Goal: Information Seeking & Learning: Learn about a topic

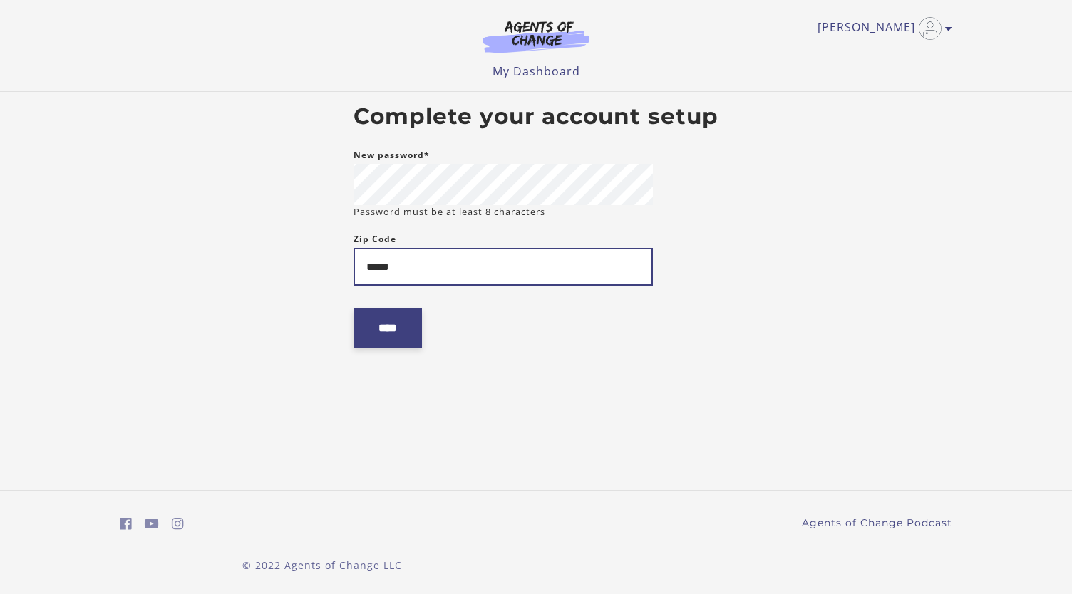
type input "*****"
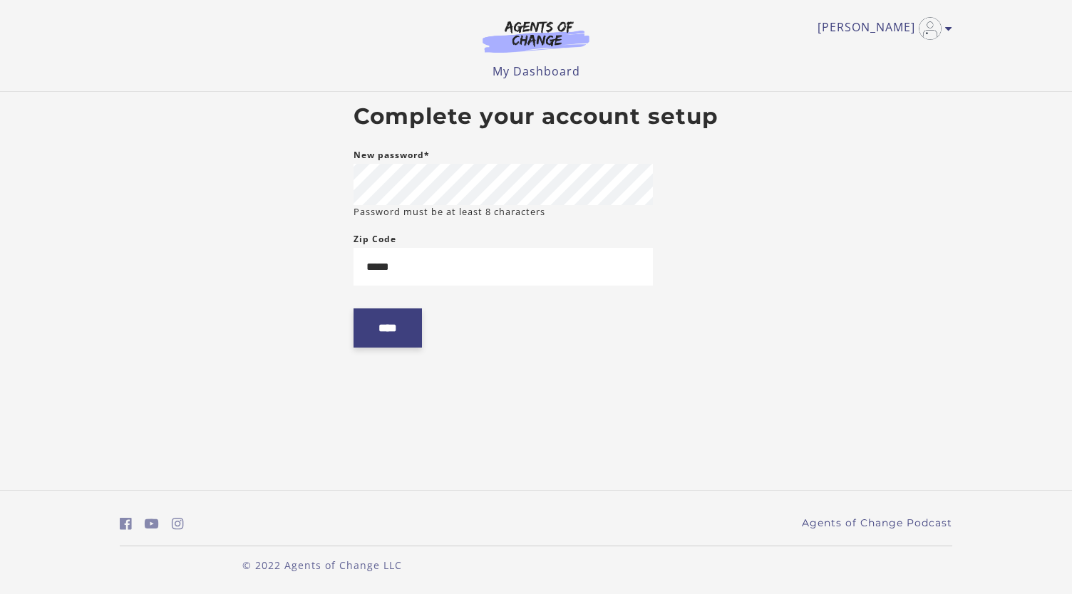
click at [399, 334] on input "****" at bounding box center [387, 328] width 68 height 39
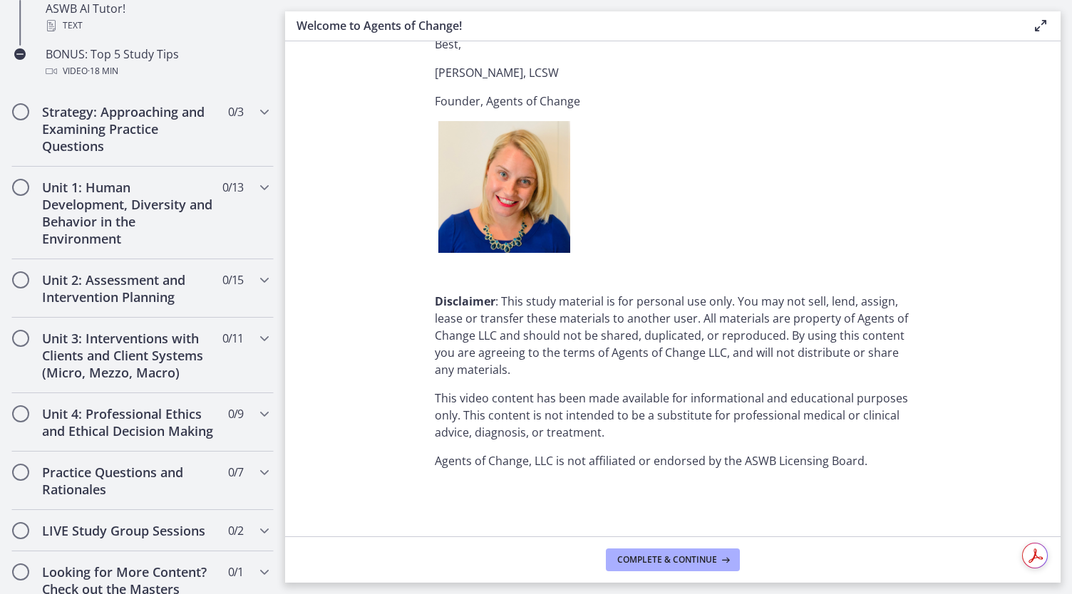
scroll to position [799, 0]
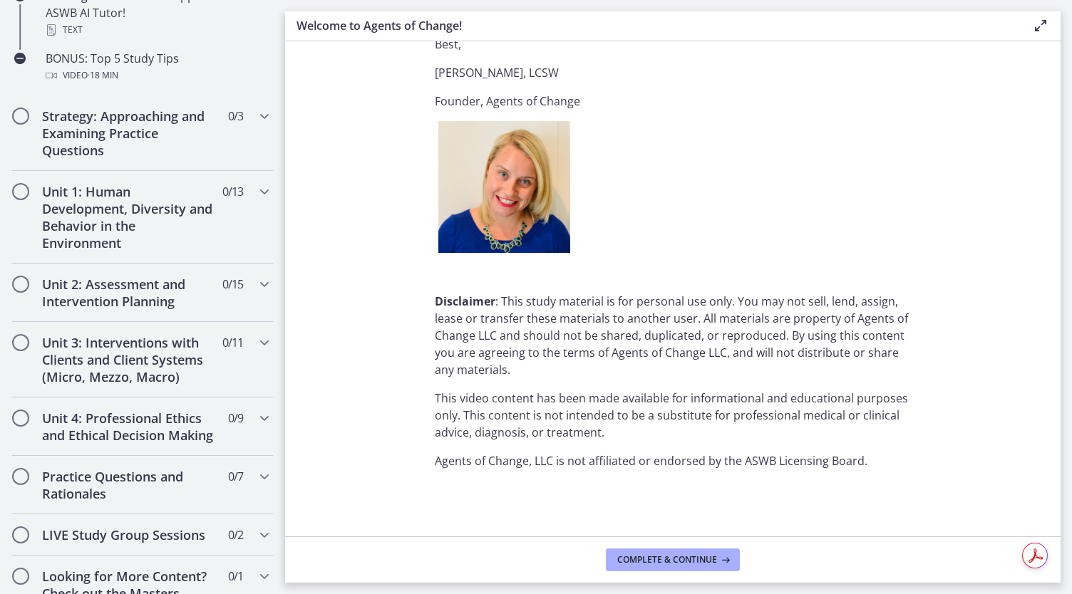
click at [849, 221] on p at bounding box center [673, 187] width 476 height 132
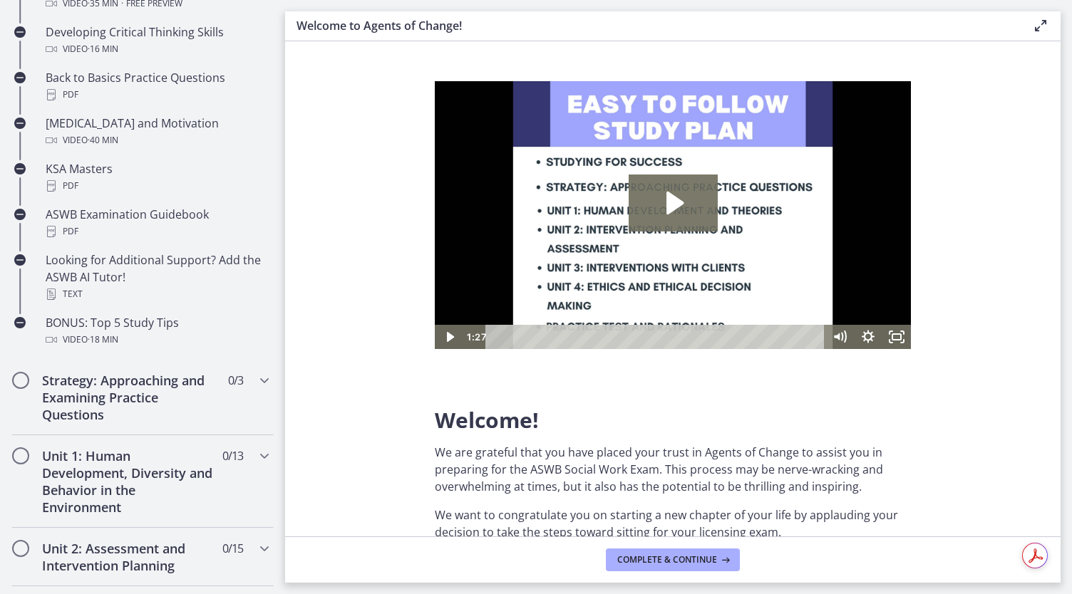
scroll to position [541, 0]
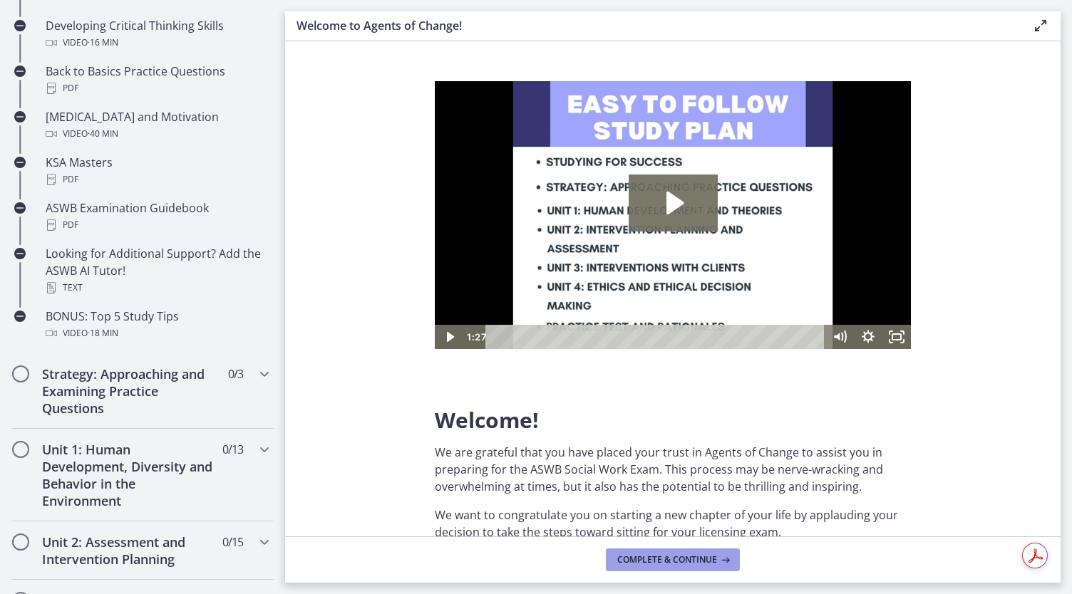
click at [660, 555] on span "Complete & continue" at bounding box center [667, 559] width 100 height 11
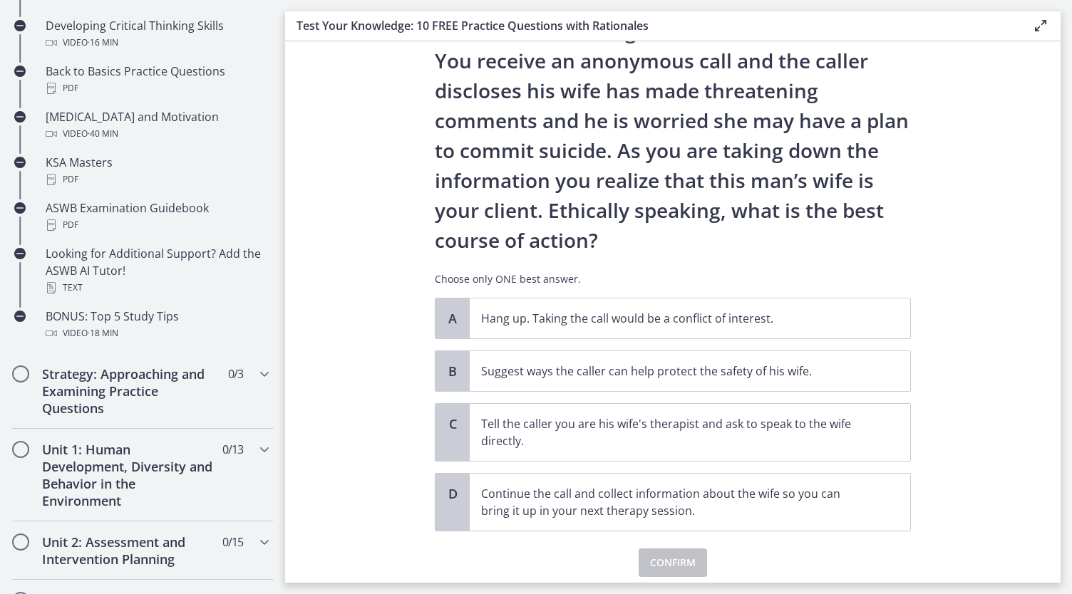
scroll to position [120, 0]
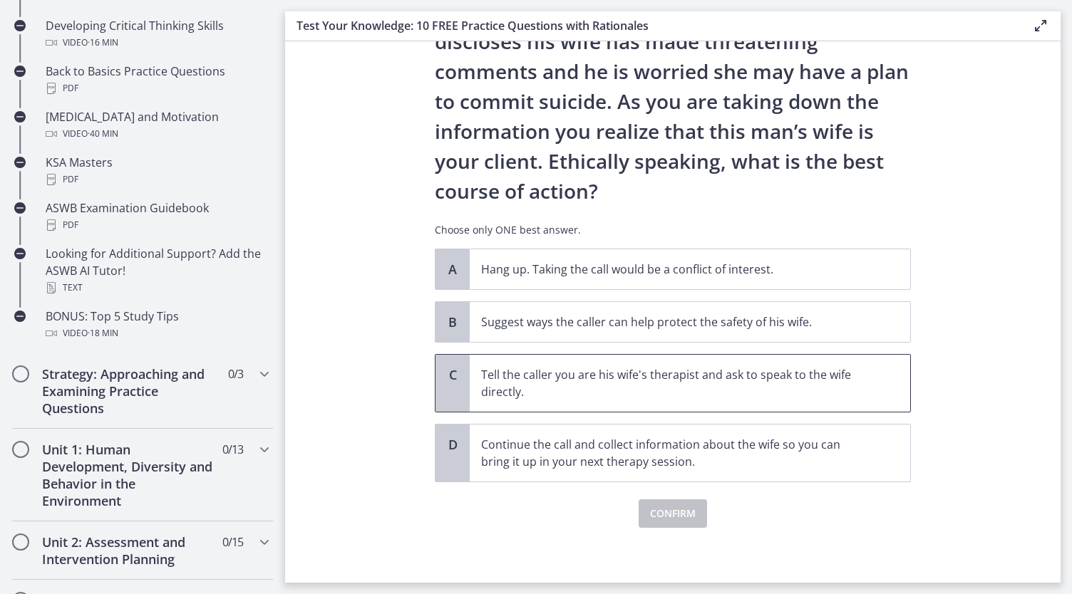
click at [616, 372] on p "Tell the caller you are his wife's therapist and ask to speak to the wife direc…" at bounding box center [675, 383] width 389 height 34
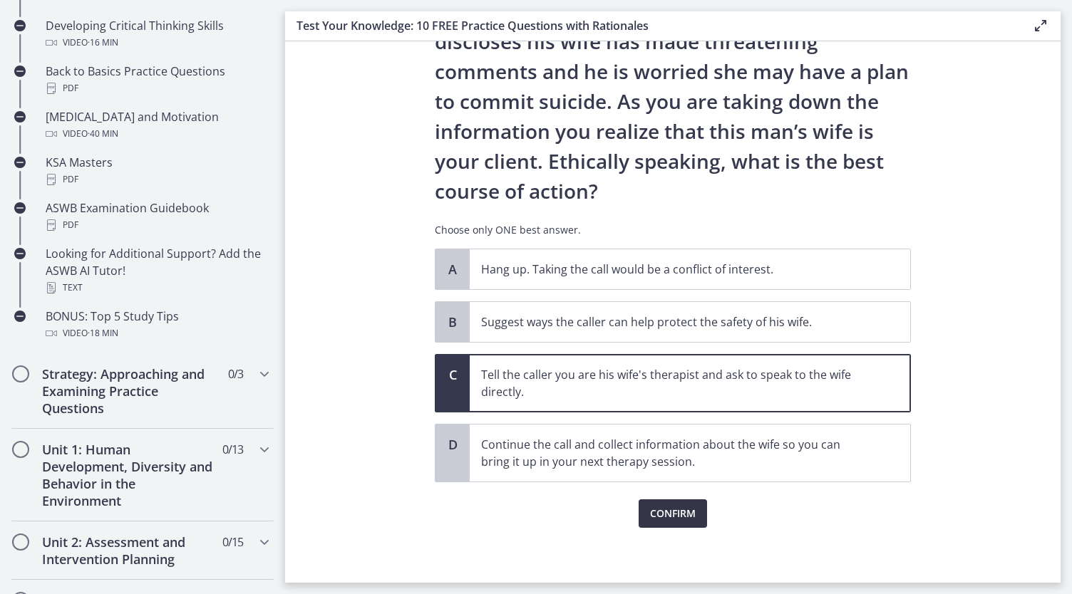
click at [674, 512] on span "Confirm" at bounding box center [673, 513] width 46 height 17
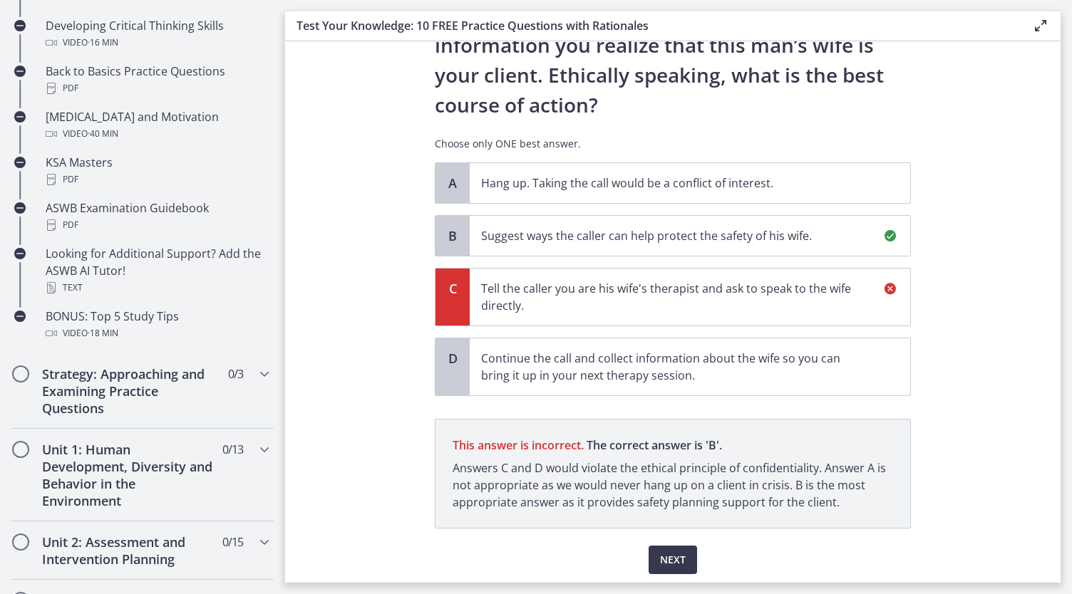
scroll to position [252, 0]
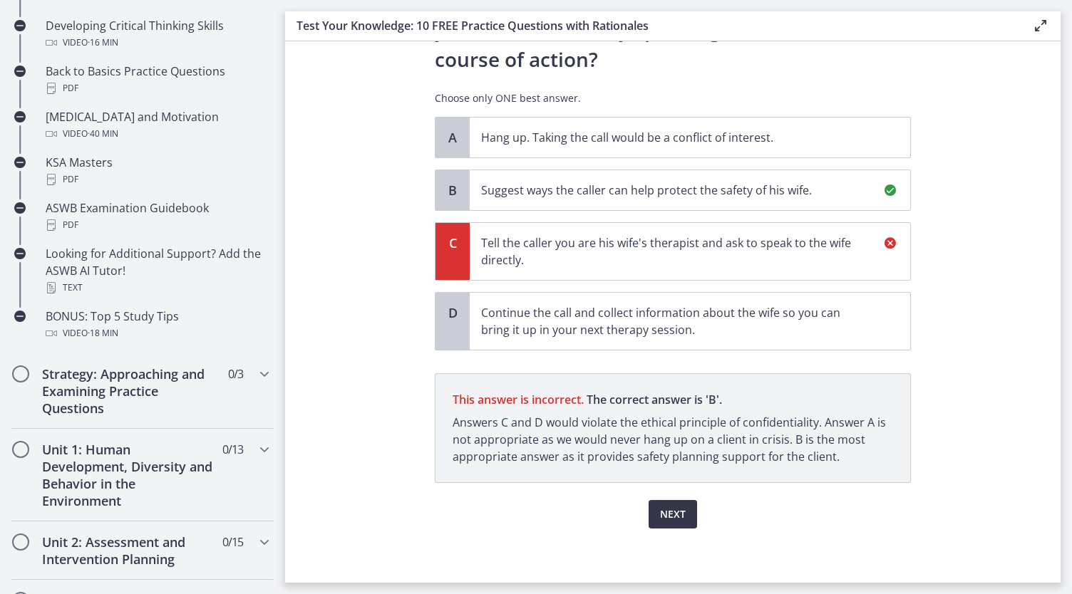
click at [670, 513] on span "Next" at bounding box center [673, 514] width 26 height 17
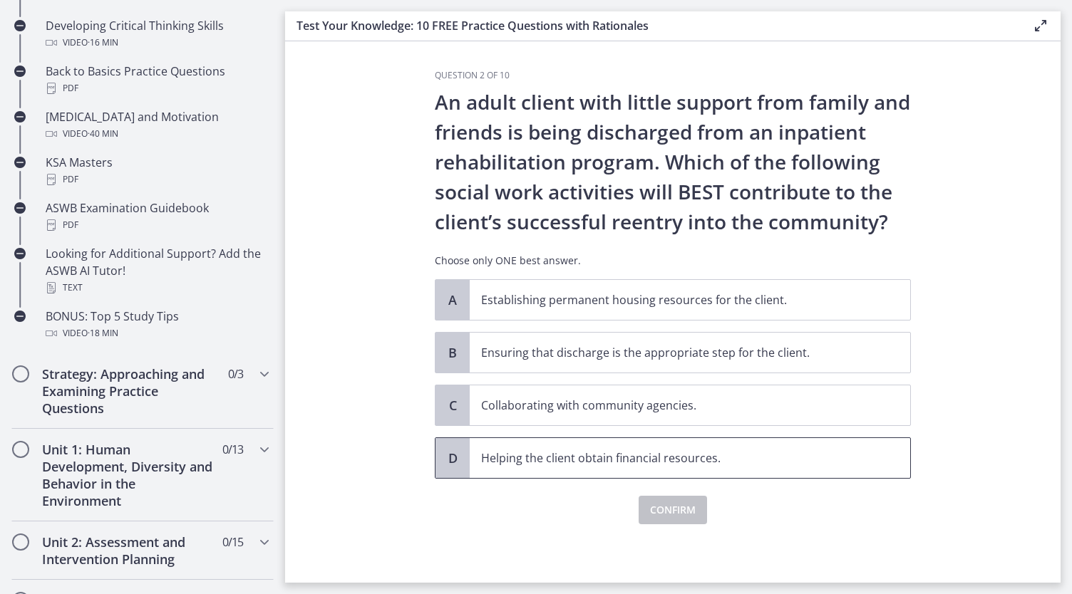
scroll to position [0, 0]
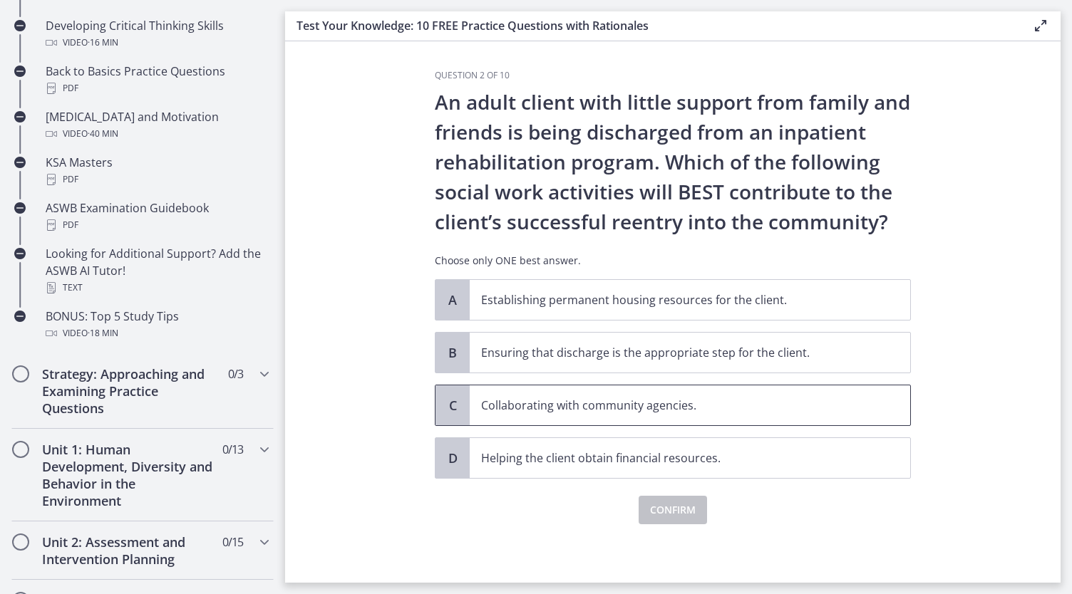
click at [548, 398] on p "Collaborating with community agencies." at bounding box center [675, 405] width 389 height 17
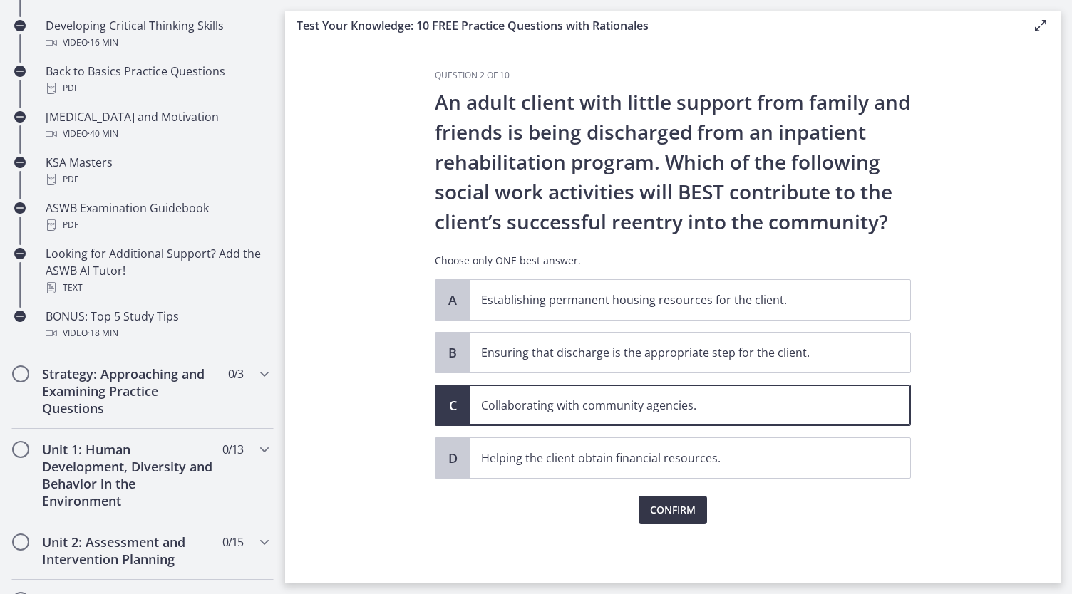
click at [661, 507] on span "Confirm" at bounding box center [673, 510] width 46 height 17
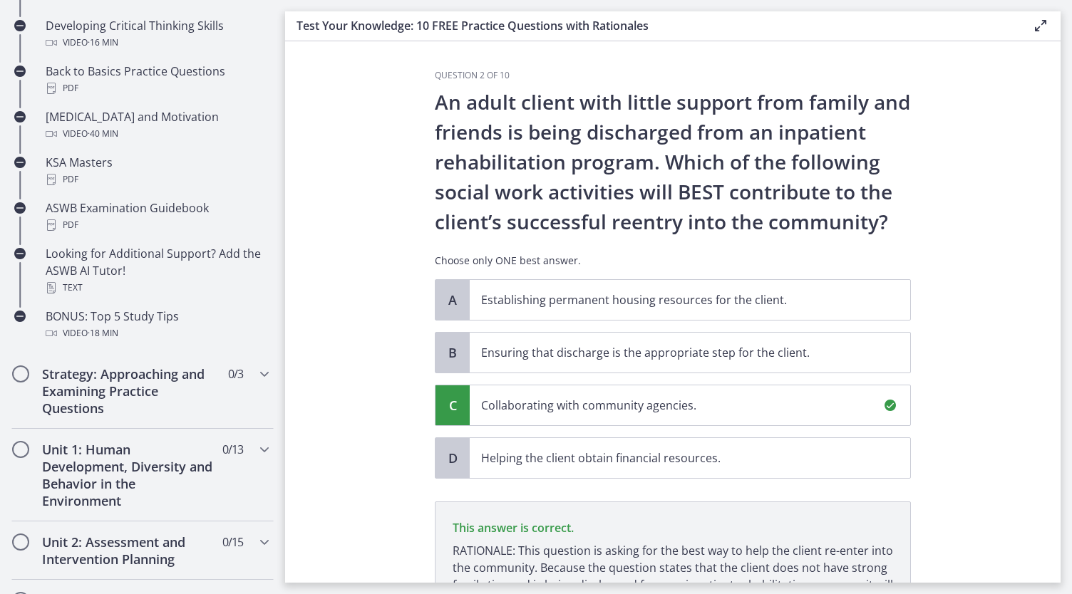
scroll to position [162, 0]
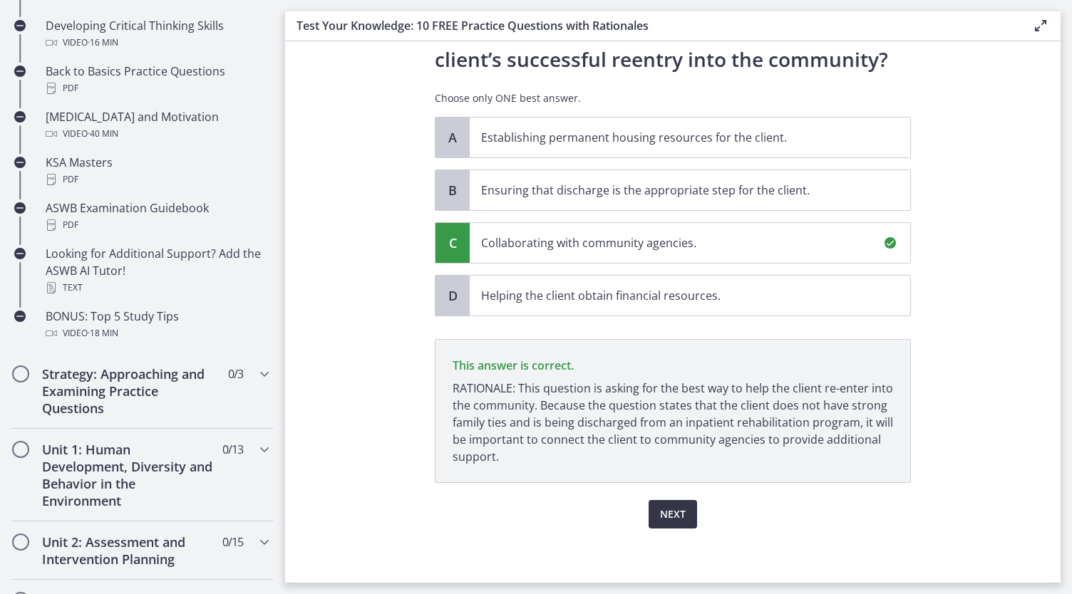
click at [668, 507] on span "Next" at bounding box center [673, 514] width 26 height 17
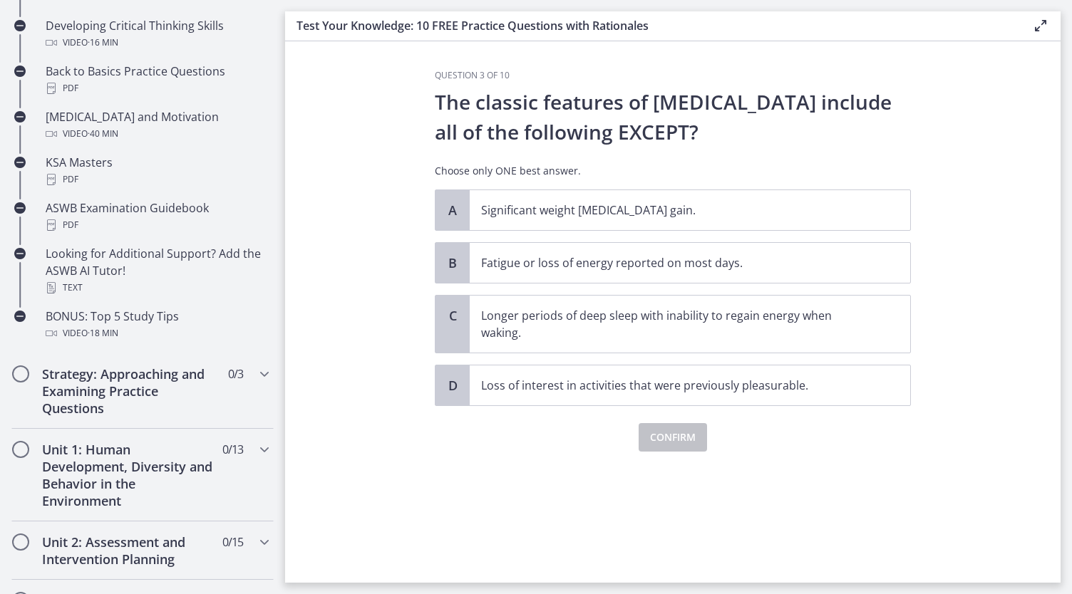
scroll to position [0, 0]
click at [626, 320] on p "Longer periods of deep sleep with inability to regain energy when waking." at bounding box center [675, 324] width 389 height 34
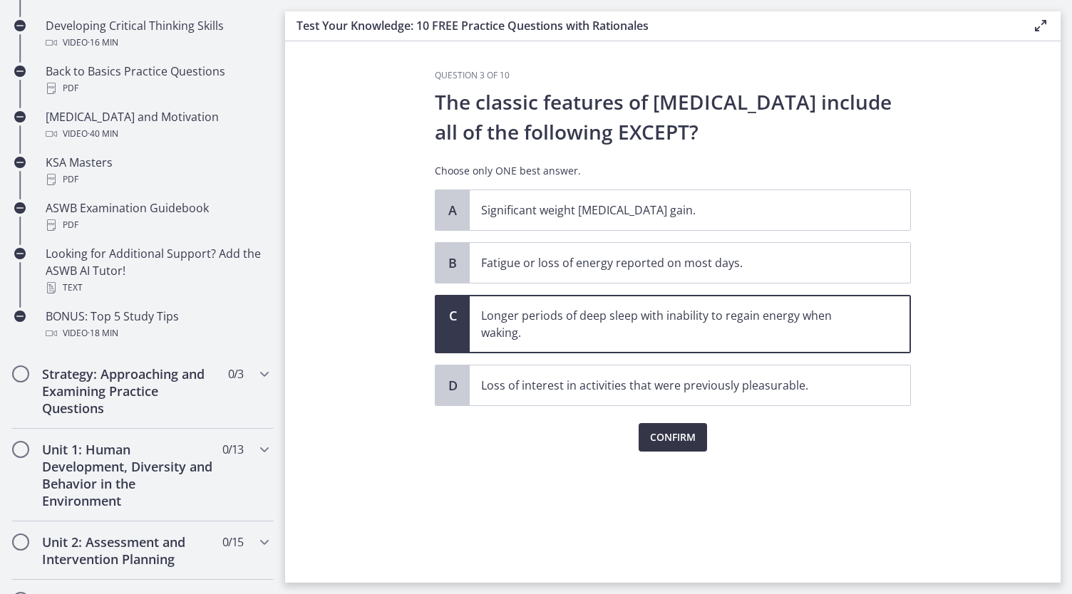
click at [685, 436] on span "Confirm" at bounding box center [673, 437] width 46 height 17
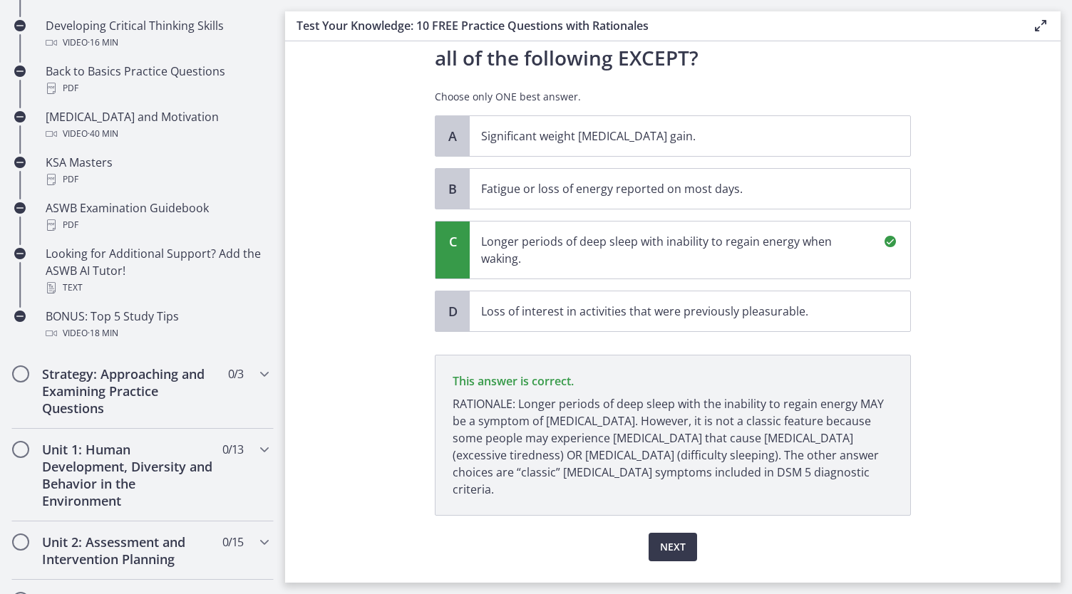
scroll to position [90, 0]
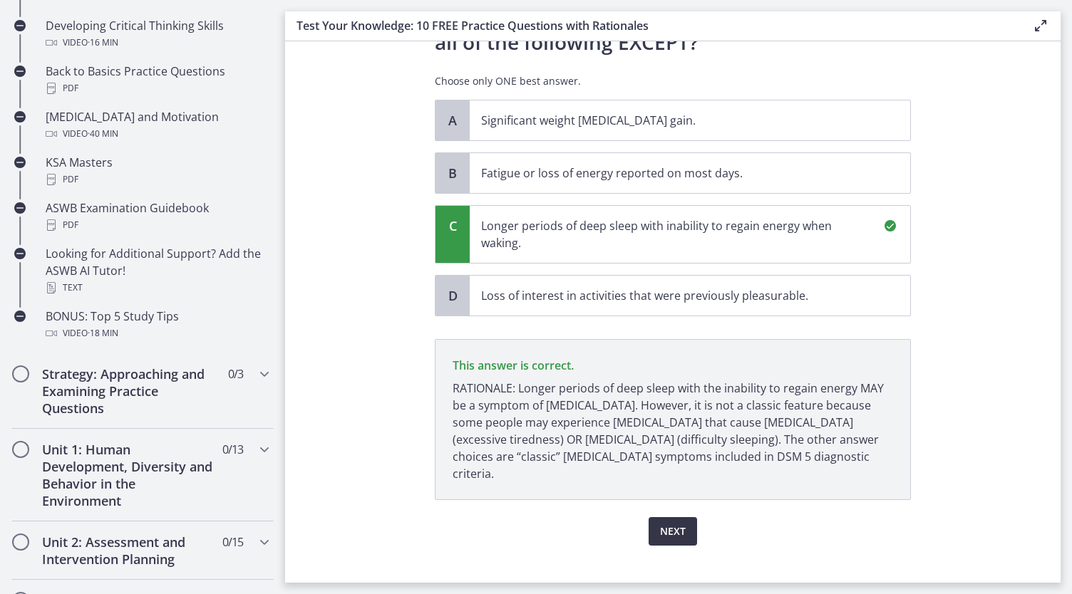
click at [673, 523] on span "Next" at bounding box center [673, 531] width 26 height 17
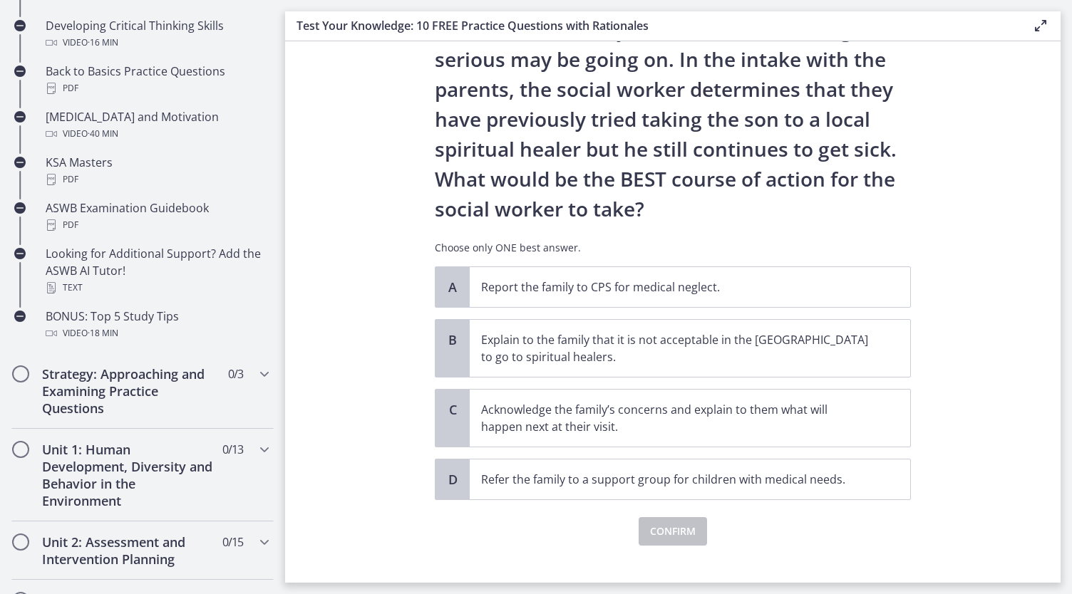
scroll to position [210, 0]
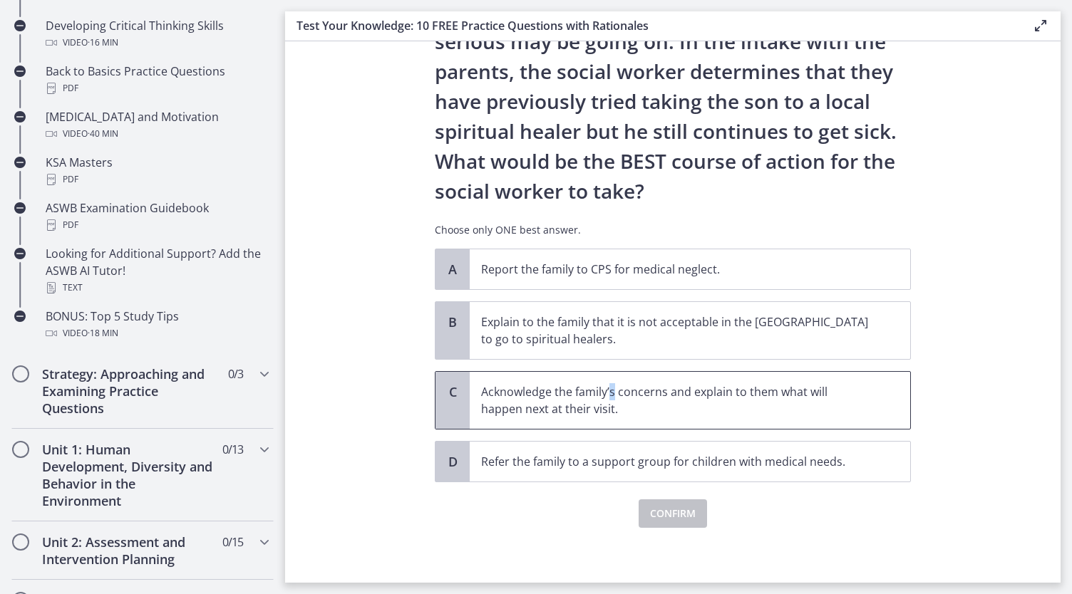
click at [606, 398] on p "Acknowledge the family’s concerns and explain to them what will happen next at …" at bounding box center [675, 400] width 389 height 34
click at [656, 517] on span "Confirm" at bounding box center [673, 513] width 46 height 17
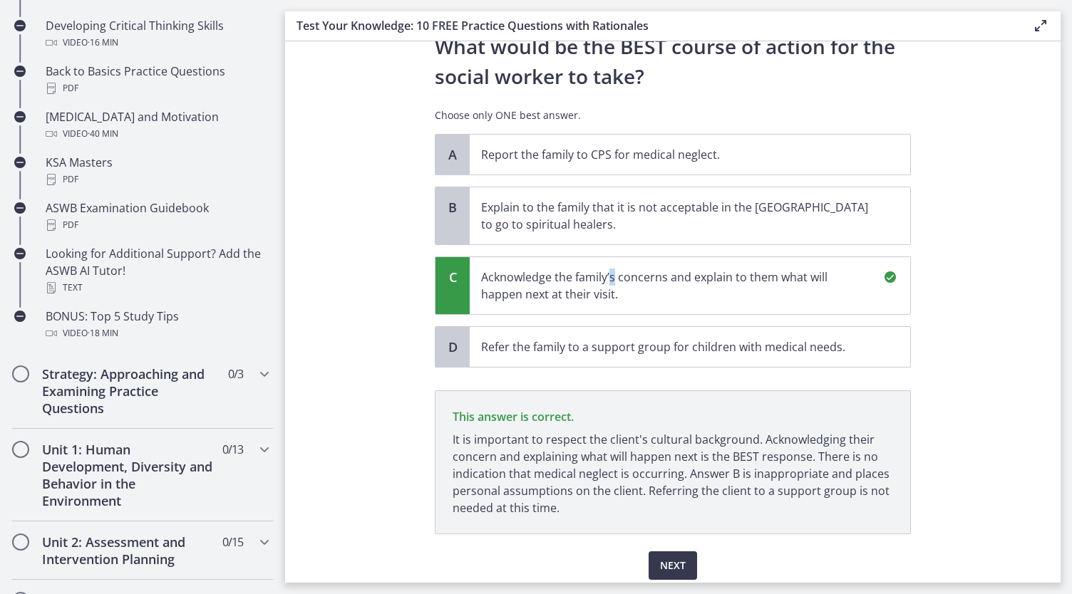
scroll to position [376, 0]
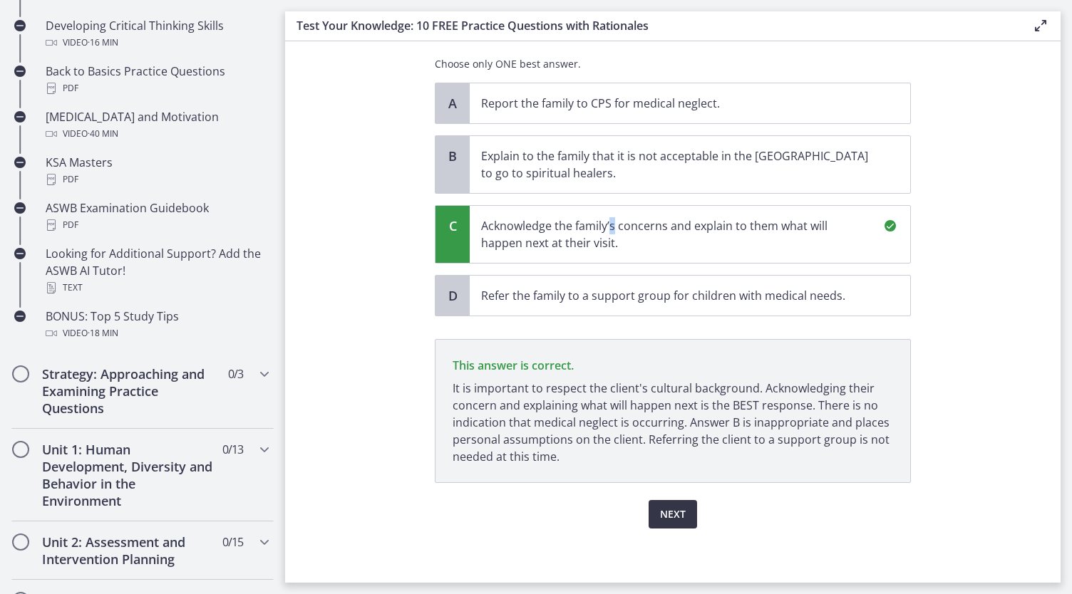
click at [673, 506] on span "Next" at bounding box center [673, 514] width 26 height 17
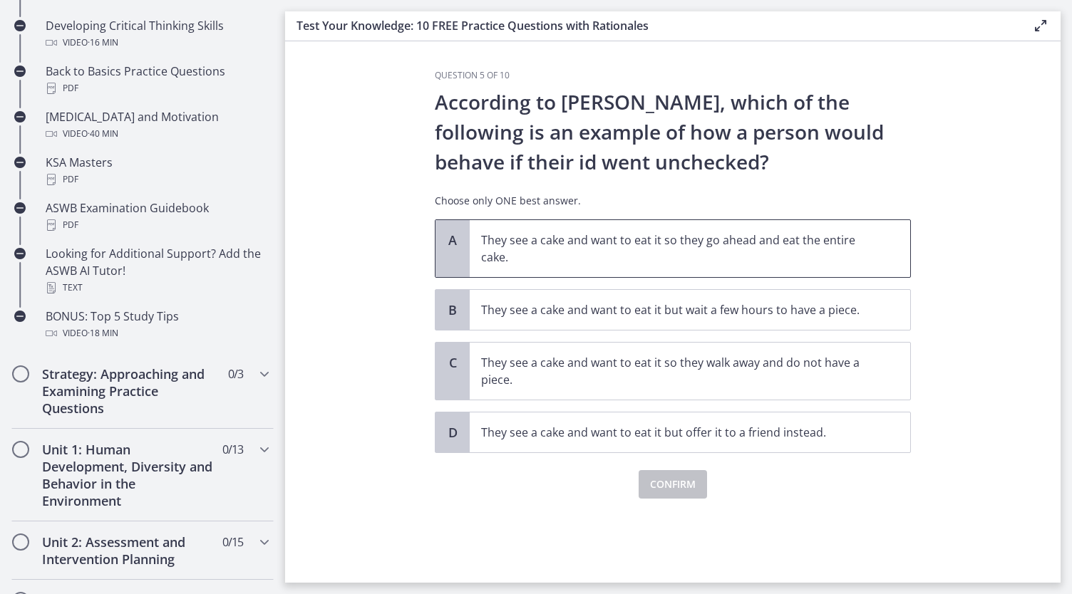
click at [639, 236] on p "They see a cake and want to eat it so they go ahead and eat the entire cake." at bounding box center [675, 249] width 389 height 34
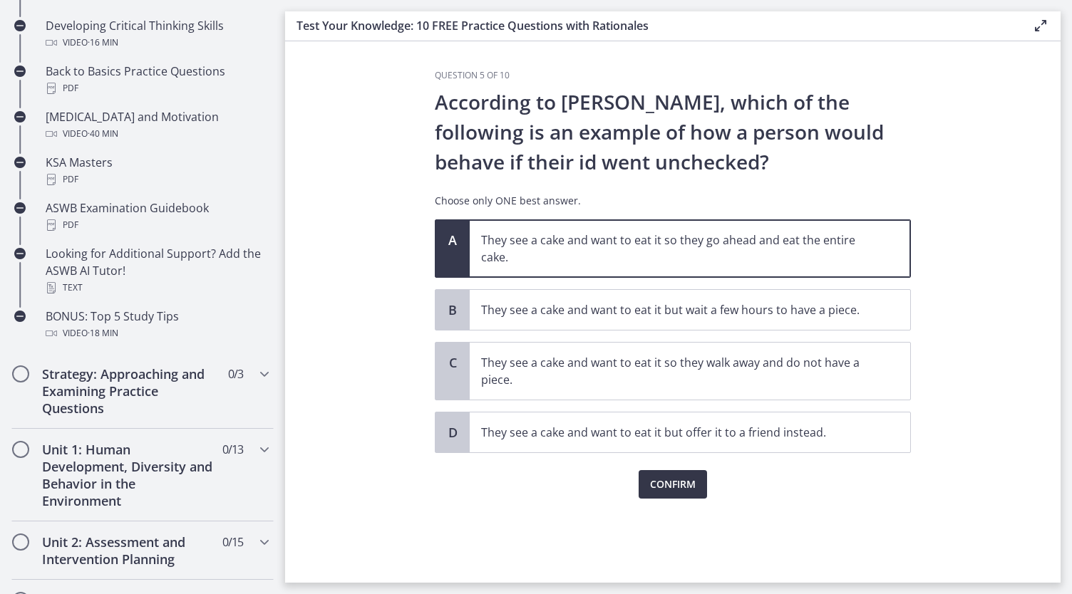
click at [668, 485] on span "Confirm" at bounding box center [673, 484] width 46 height 17
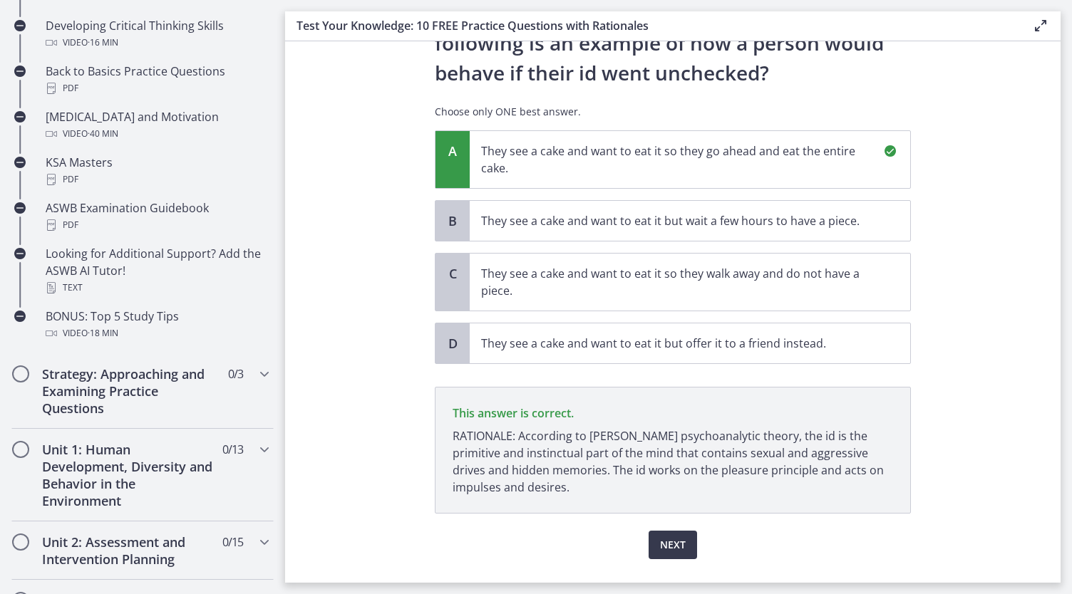
scroll to position [120, 0]
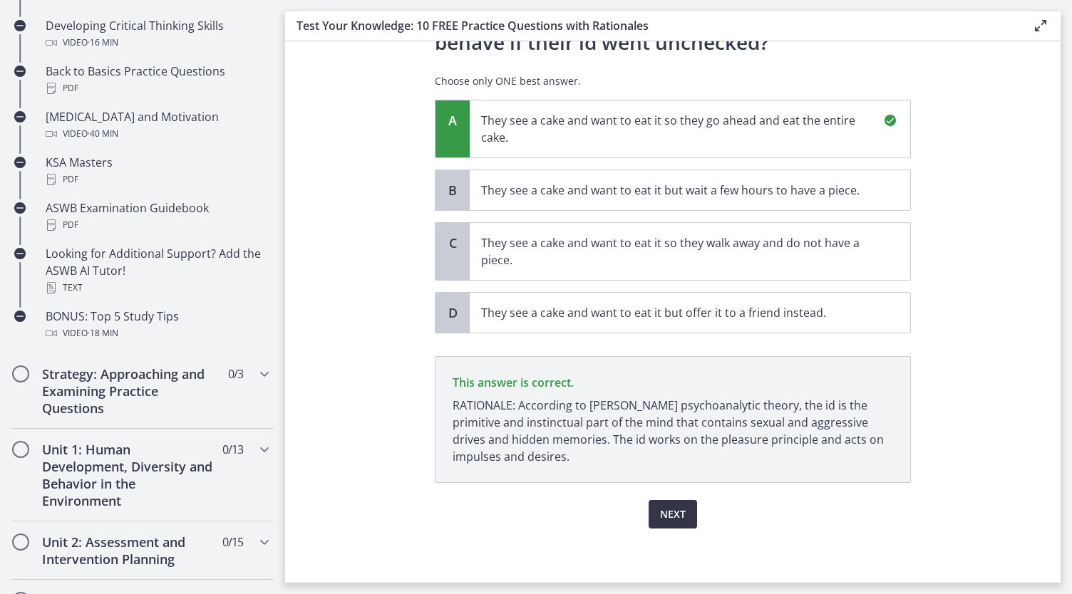
click at [673, 509] on span "Next" at bounding box center [673, 514] width 26 height 17
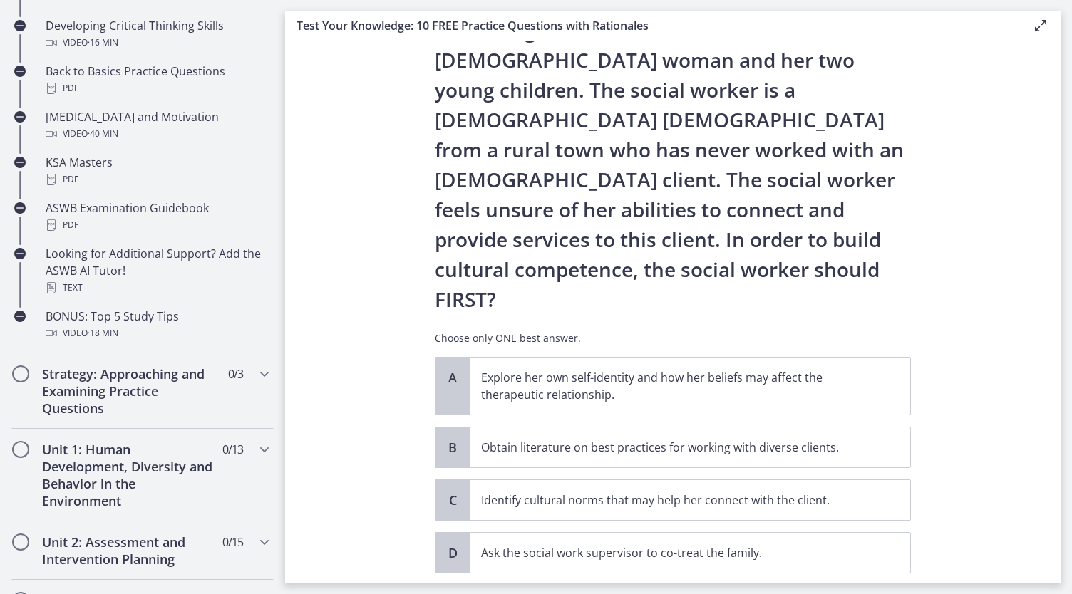
scroll to position [133, 0]
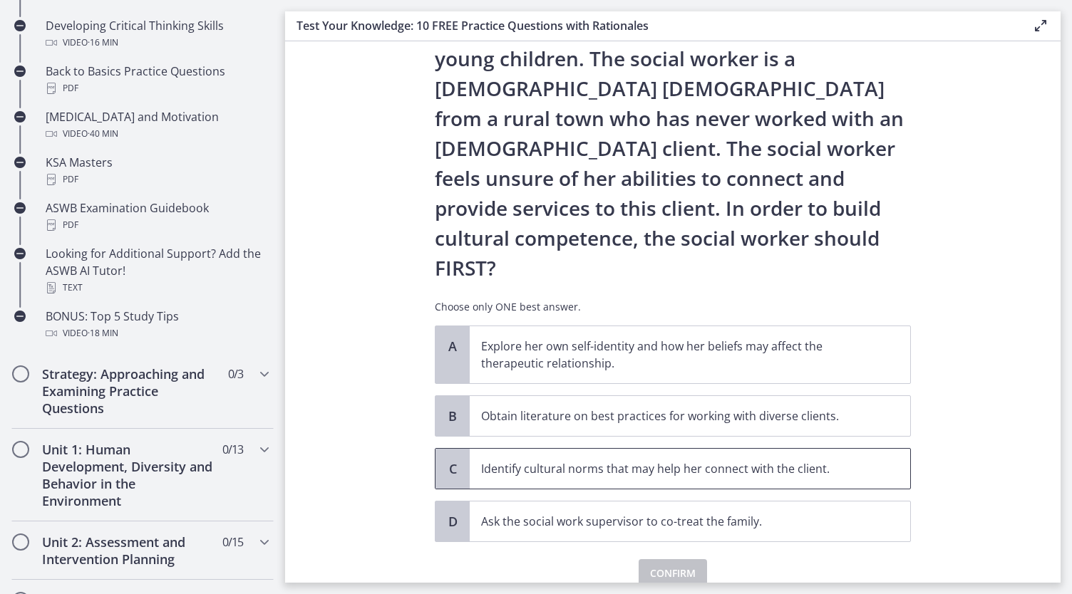
click at [695, 460] on p "Identify cultural norms that may help her connect with the client." at bounding box center [675, 468] width 389 height 17
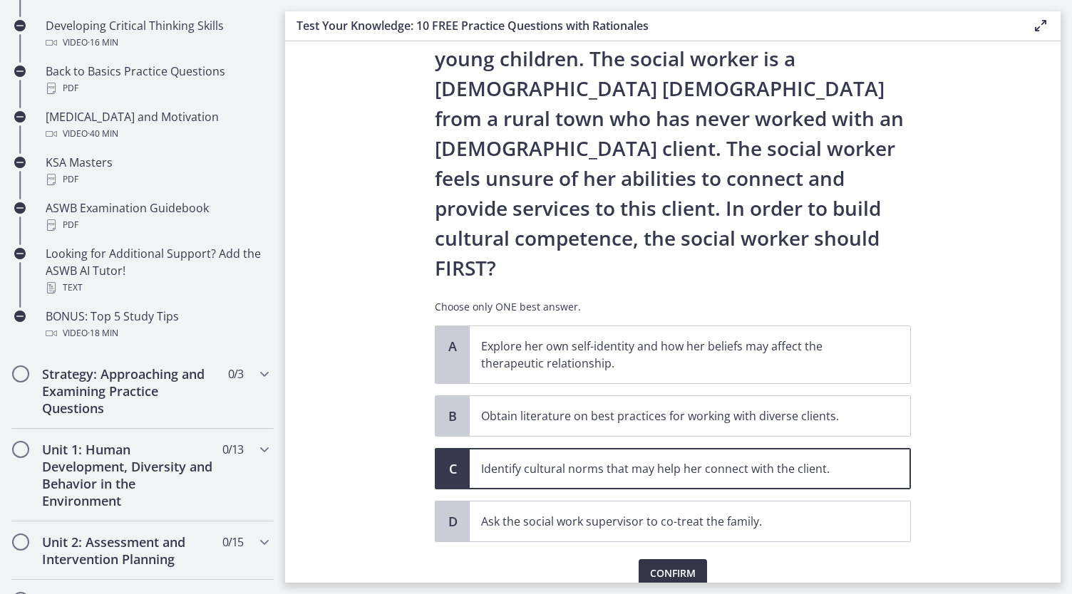
click at [677, 565] on span "Confirm" at bounding box center [673, 573] width 46 height 17
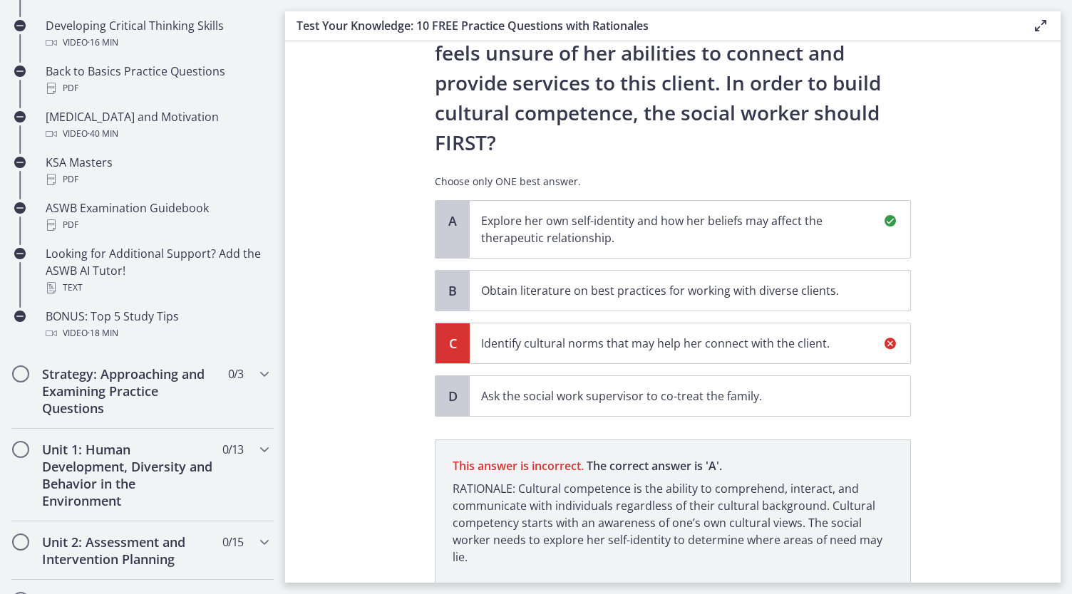
scroll to position [299, 0]
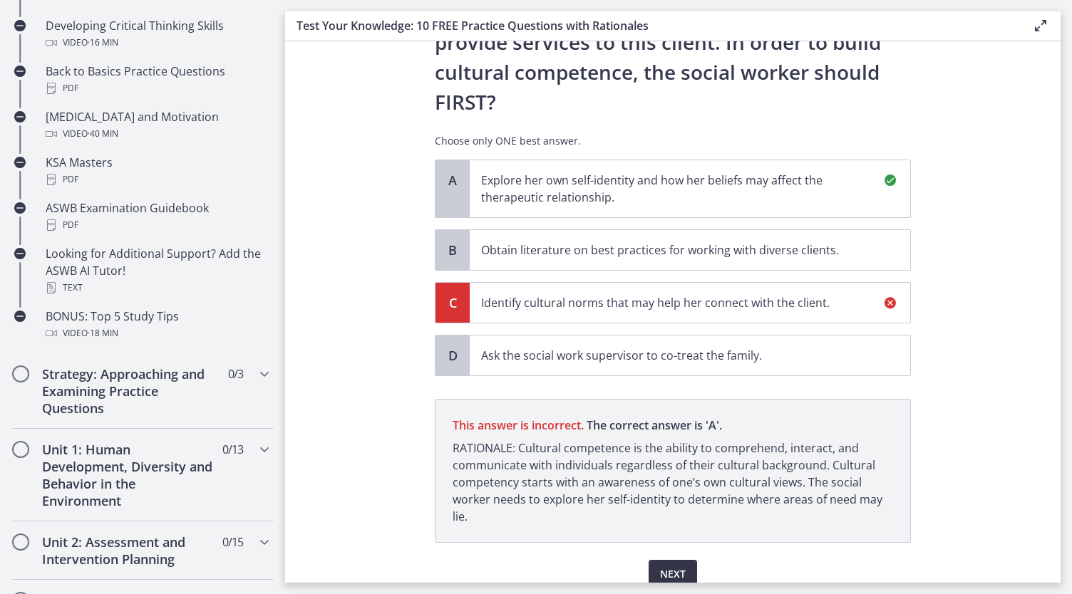
click at [670, 566] on span "Next" at bounding box center [673, 574] width 26 height 17
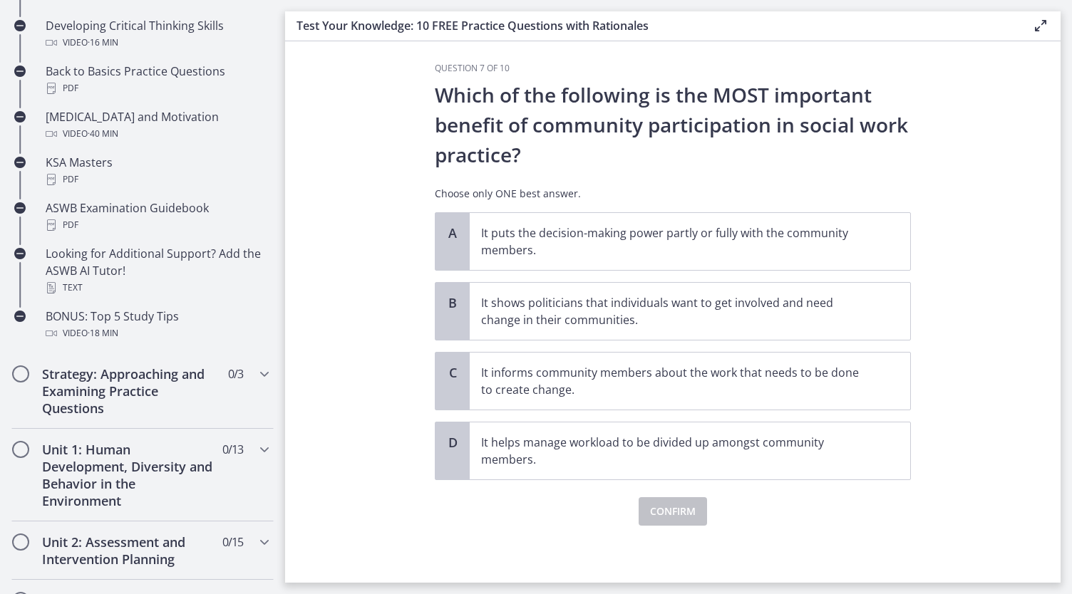
scroll to position [0, 0]
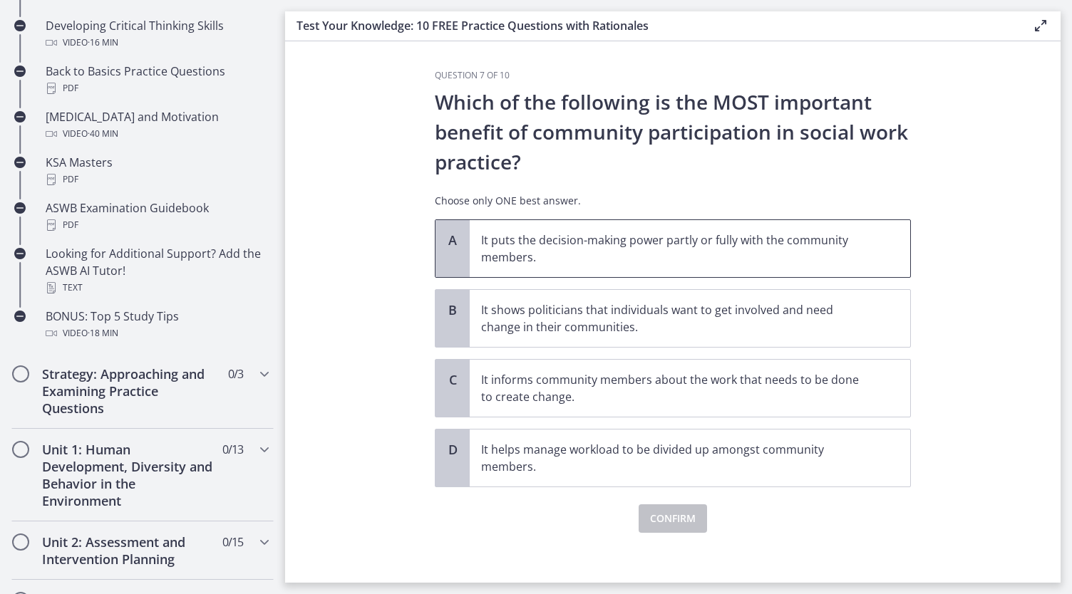
click at [556, 244] on p "It puts the decision-making power partly or fully with the community members." at bounding box center [675, 249] width 389 height 34
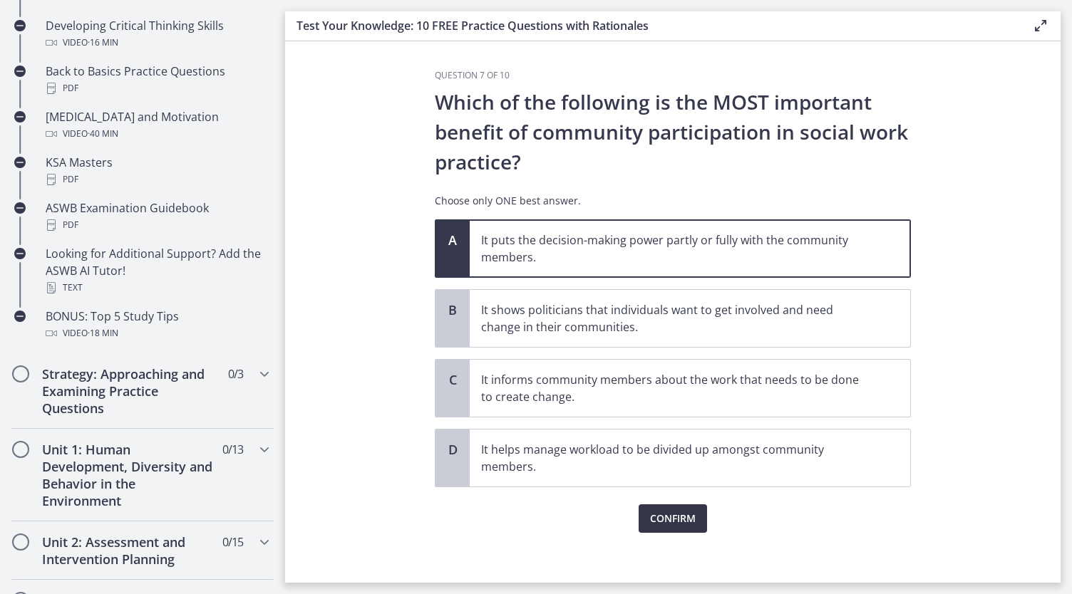
click at [675, 521] on span "Confirm" at bounding box center [673, 518] width 46 height 17
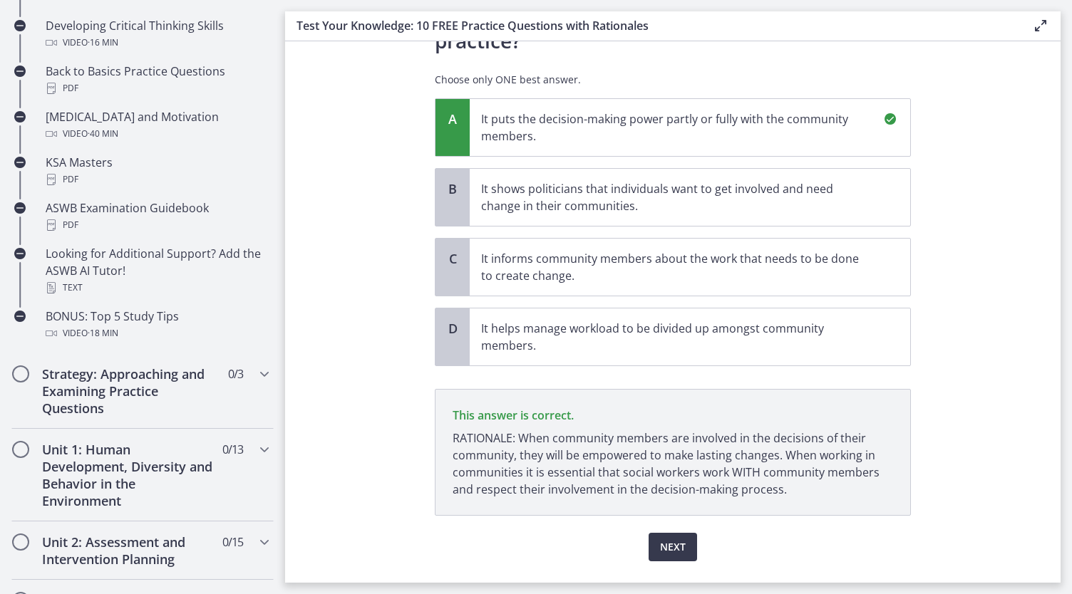
scroll to position [154, 0]
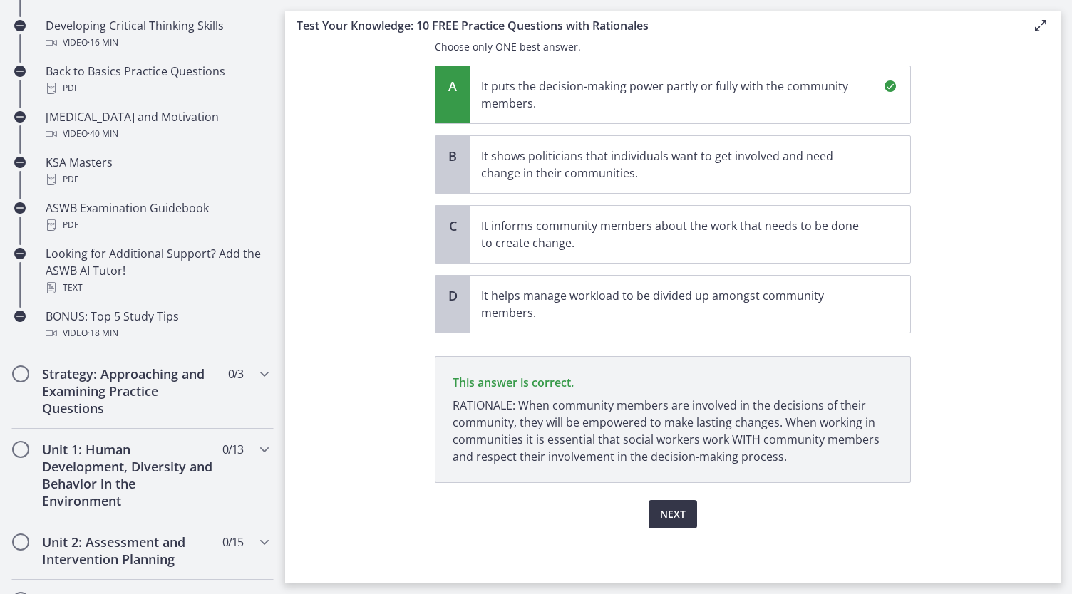
click at [670, 509] on span "Next" at bounding box center [673, 514] width 26 height 17
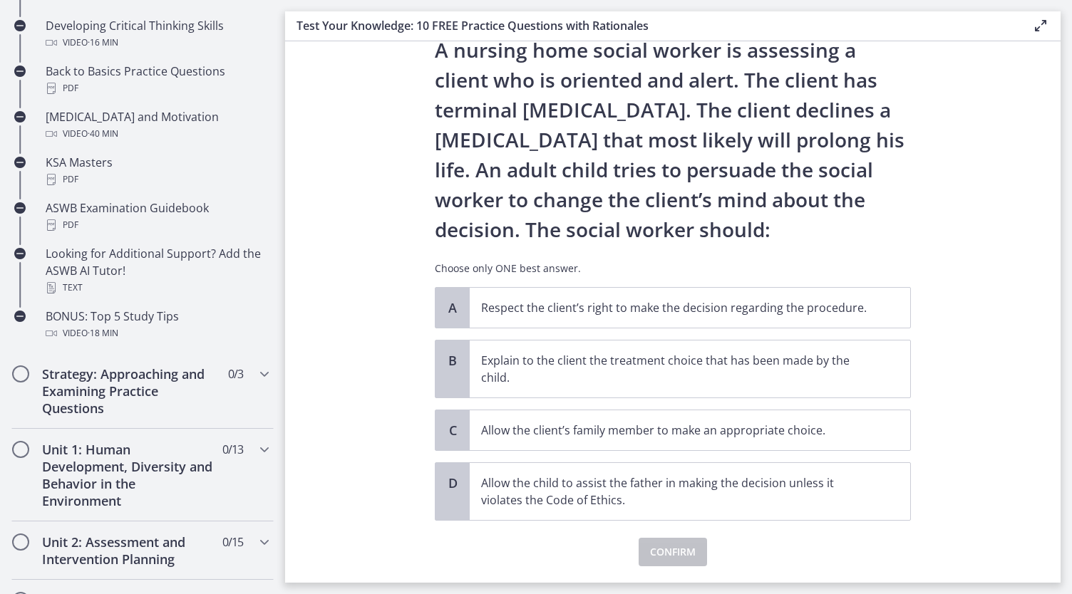
scroll to position [71, 0]
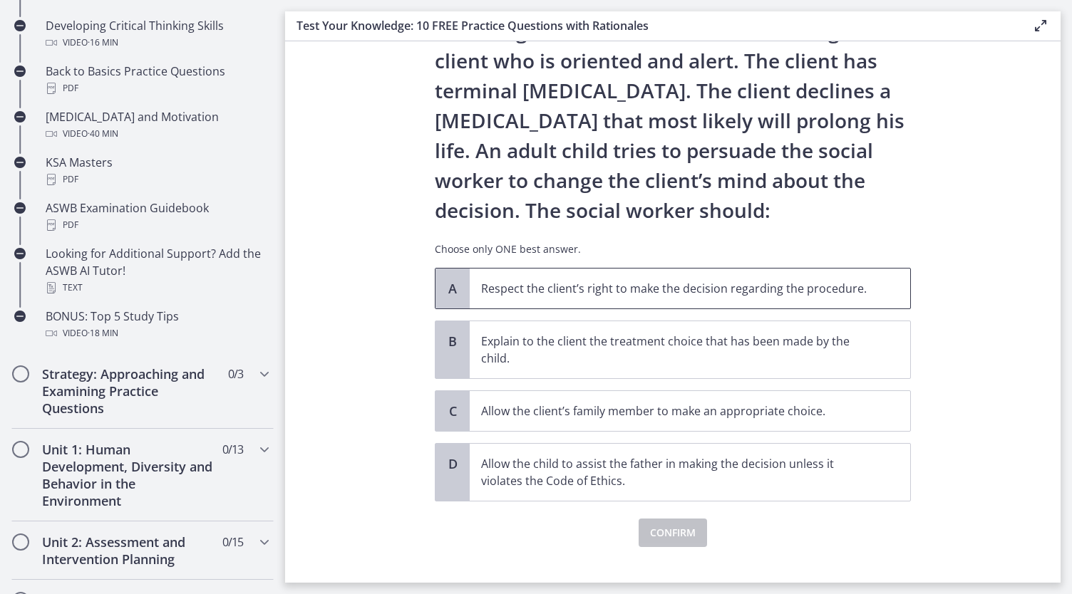
click at [580, 282] on p "Respect the client’s right to make the decision regarding the procedure." at bounding box center [675, 288] width 389 height 17
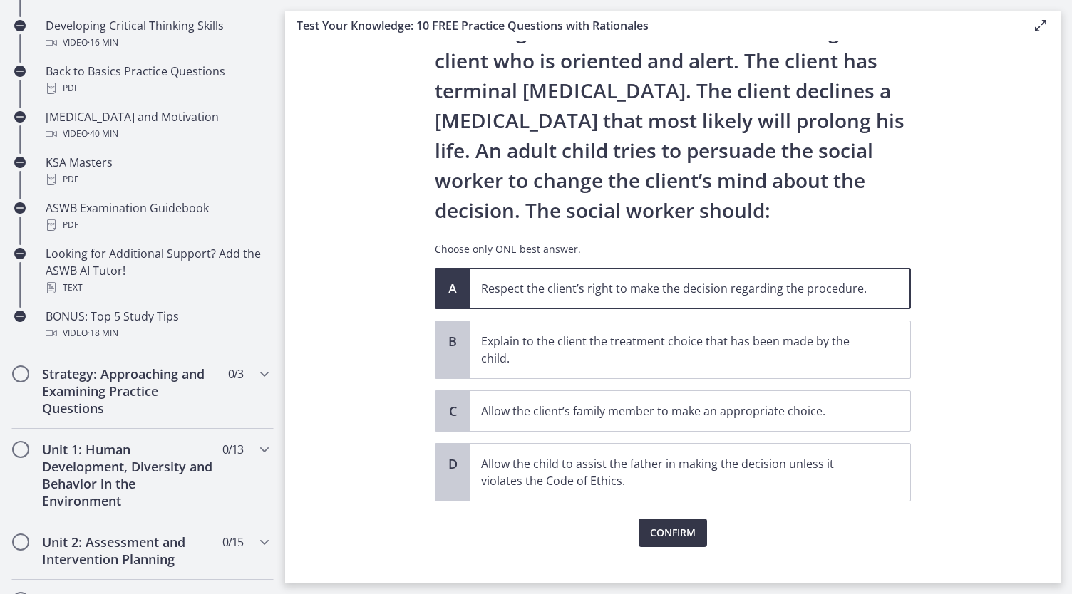
click at [674, 529] on span "Confirm" at bounding box center [673, 532] width 46 height 17
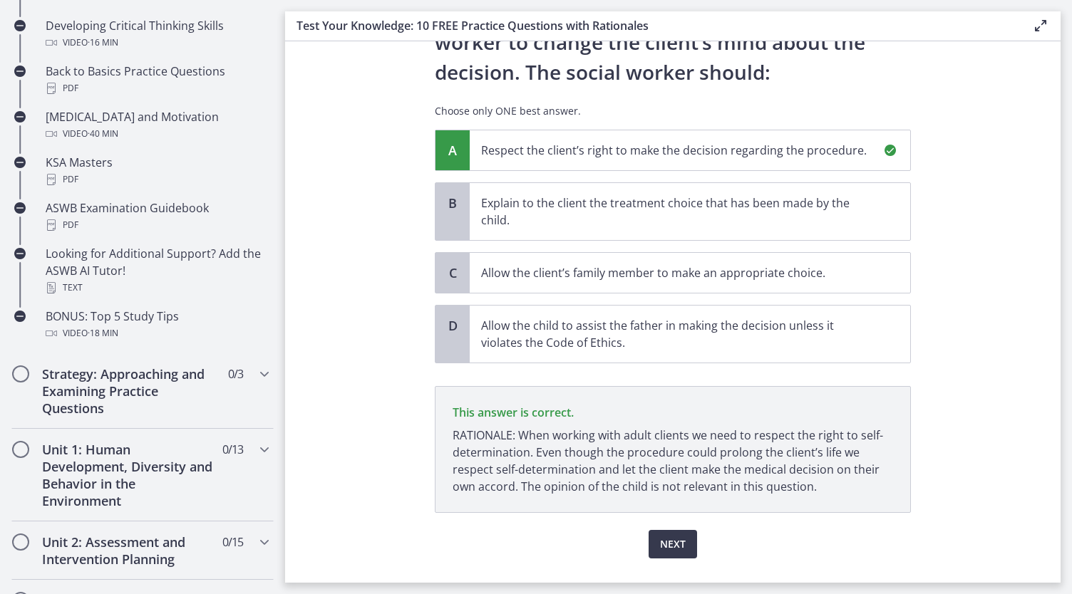
scroll to position [239, 0]
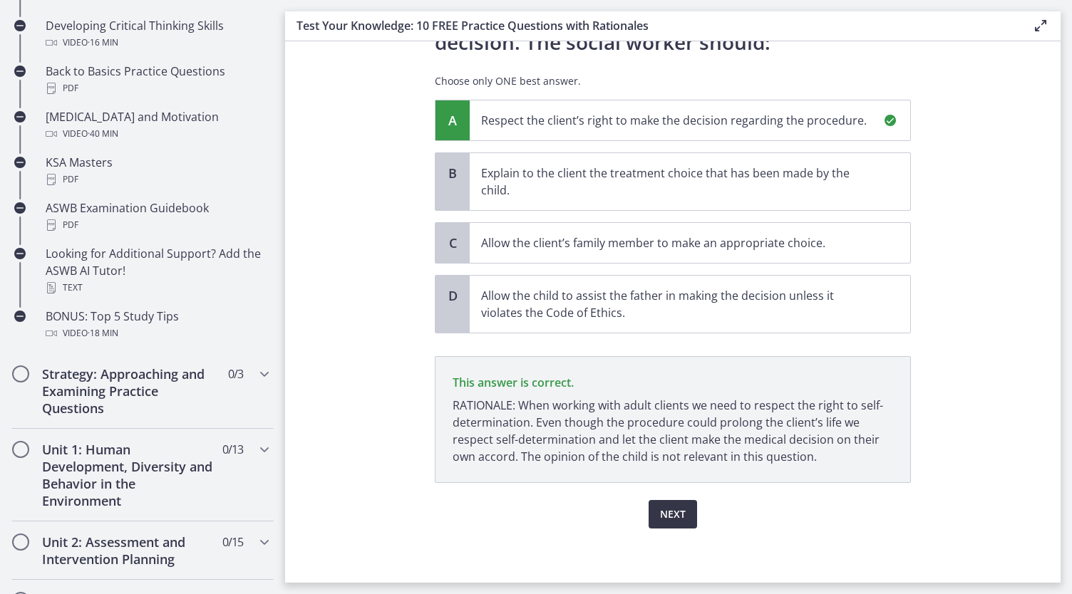
click at [660, 515] on span "Next" at bounding box center [673, 514] width 26 height 17
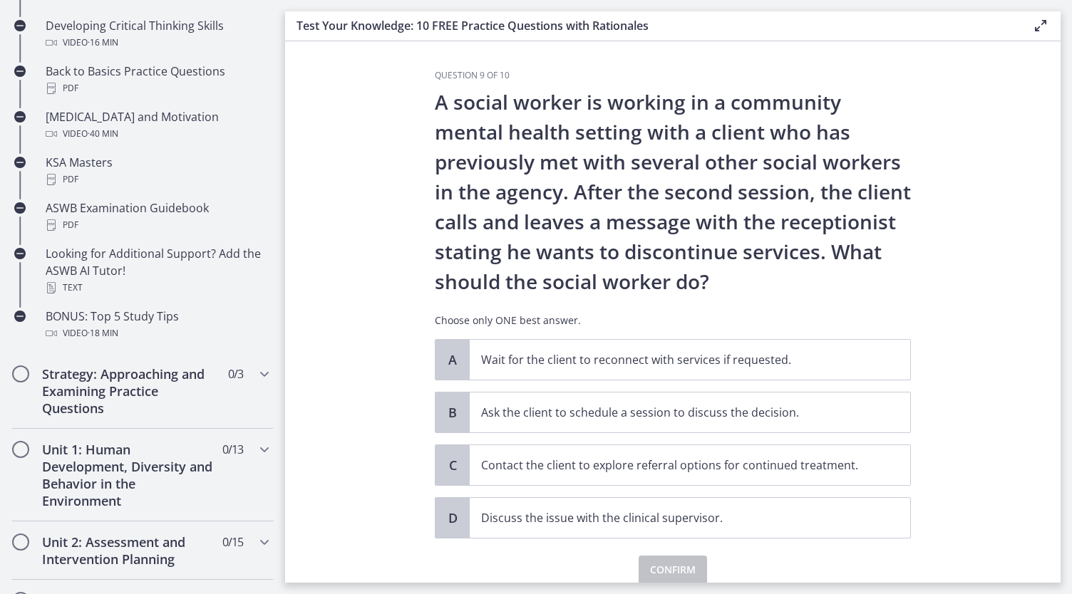
scroll to position [56, 0]
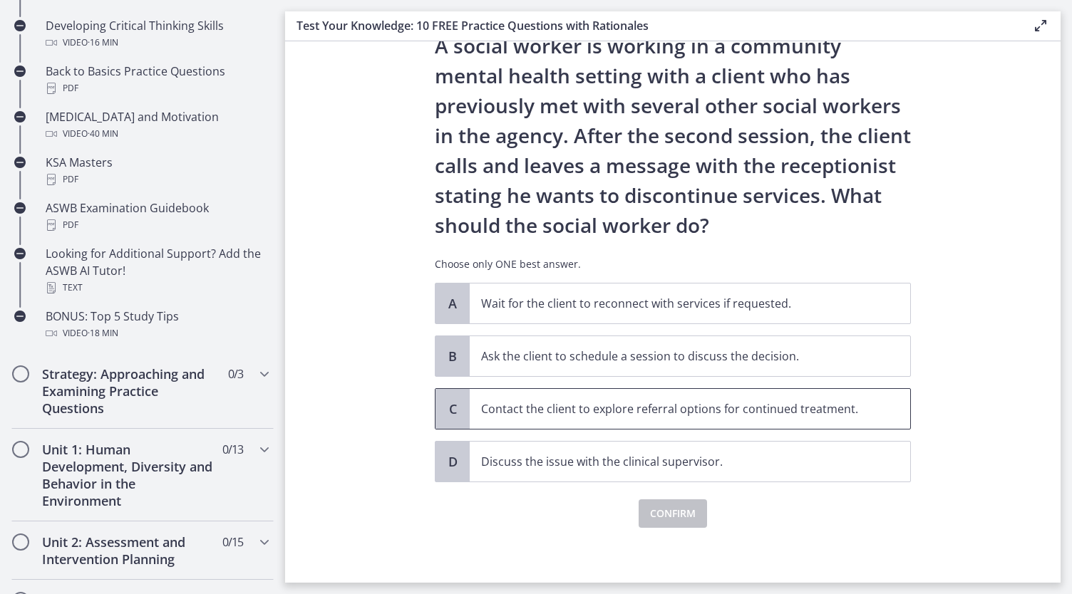
click at [699, 406] on p "Contact the client to explore referral options for continued treatment." at bounding box center [675, 408] width 389 height 17
click at [673, 518] on span "Confirm" at bounding box center [673, 513] width 46 height 17
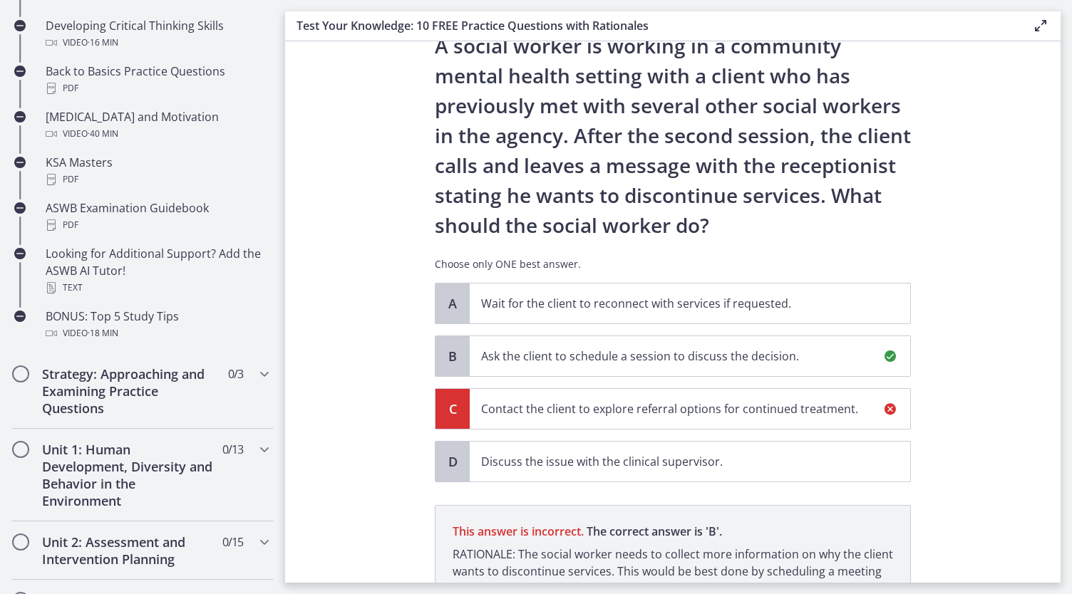
scroll to position [222, 0]
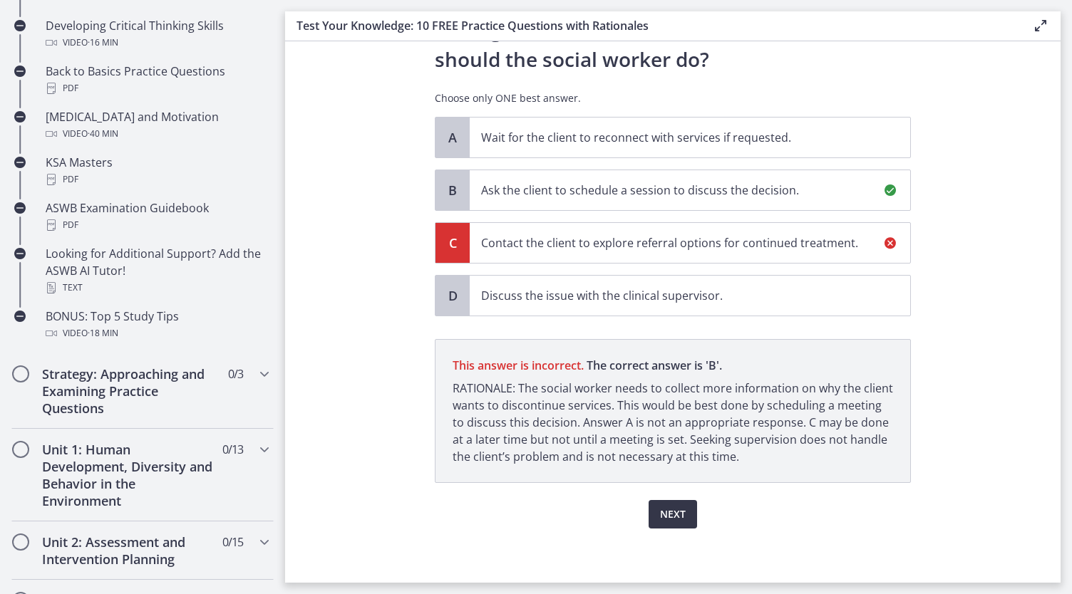
click at [670, 511] on span "Next" at bounding box center [673, 514] width 26 height 17
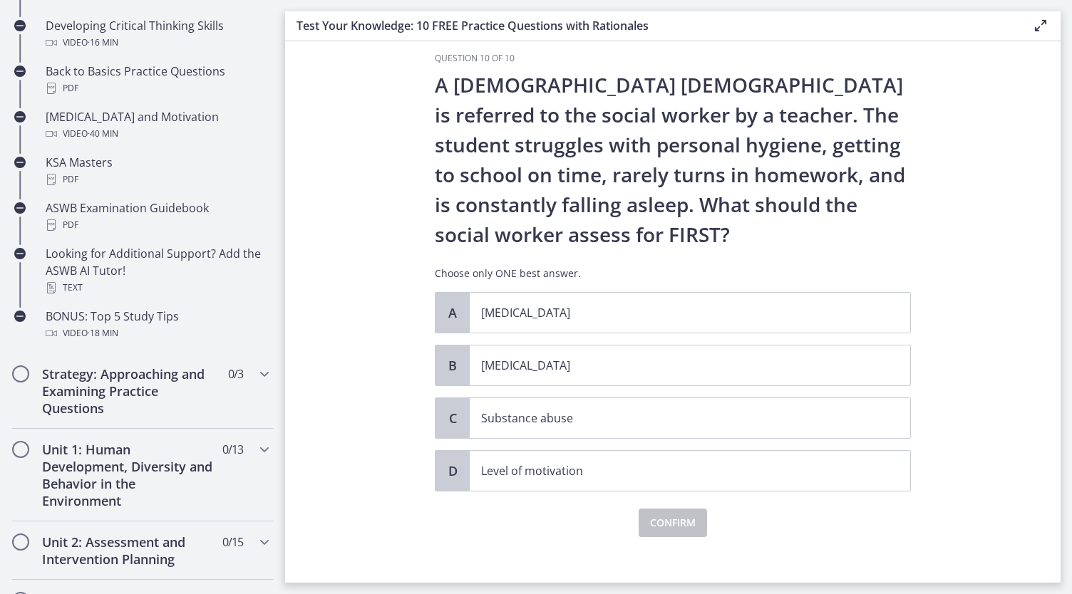
scroll to position [26, 0]
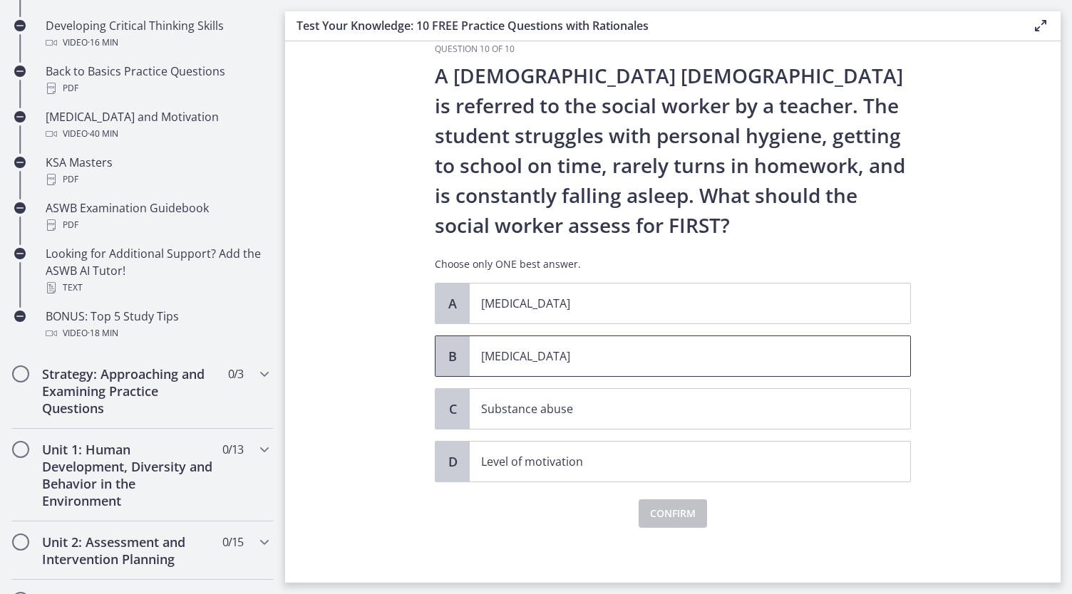
click at [510, 358] on p "[MEDICAL_DATA]" at bounding box center [675, 356] width 389 height 17
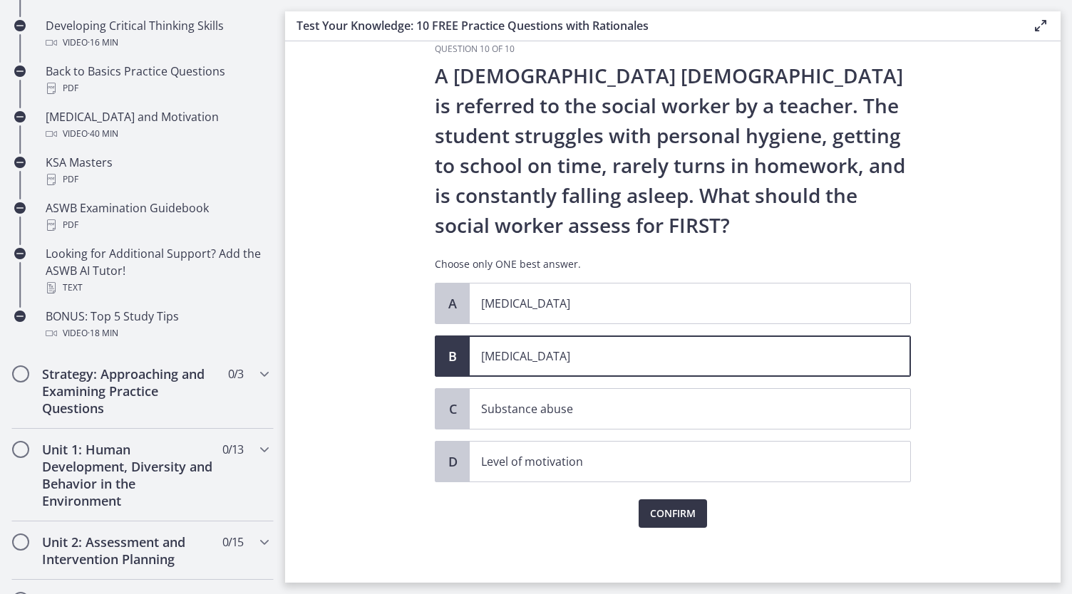
click at [673, 510] on span "Confirm" at bounding box center [673, 513] width 46 height 17
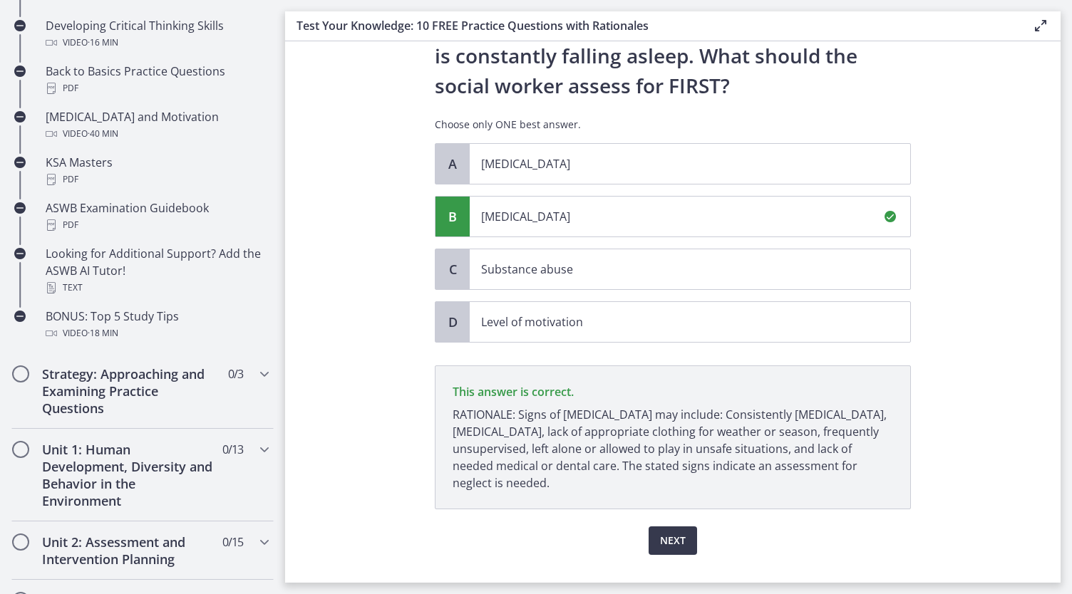
scroll to position [192, 0]
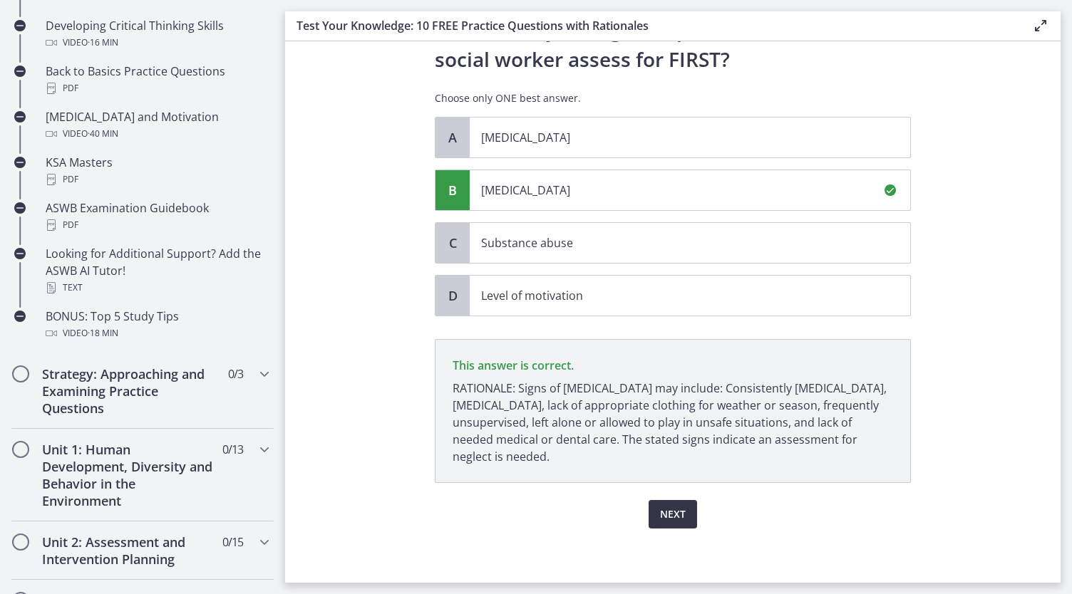
click at [678, 509] on span "Next" at bounding box center [673, 514] width 26 height 17
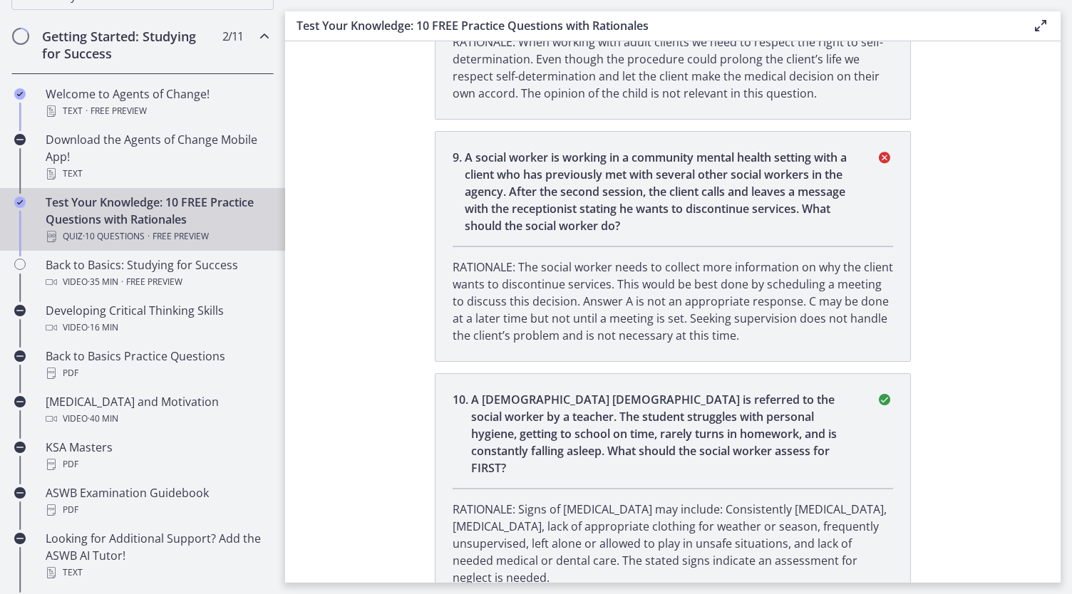
scroll to position [327, 0]
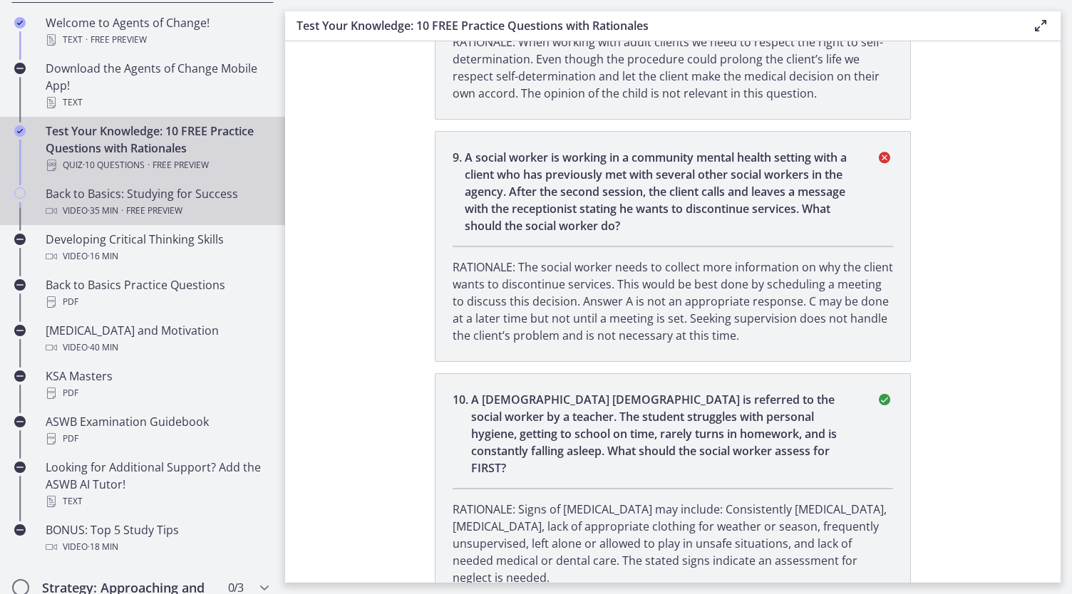
drag, startPoint x: 68, startPoint y: 190, endPoint x: 42, endPoint y: 187, distance: 26.5
click at [67, 190] on div "Back to Basics: Studying for Success Video · 35 min · Free preview" at bounding box center [157, 202] width 222 height 34
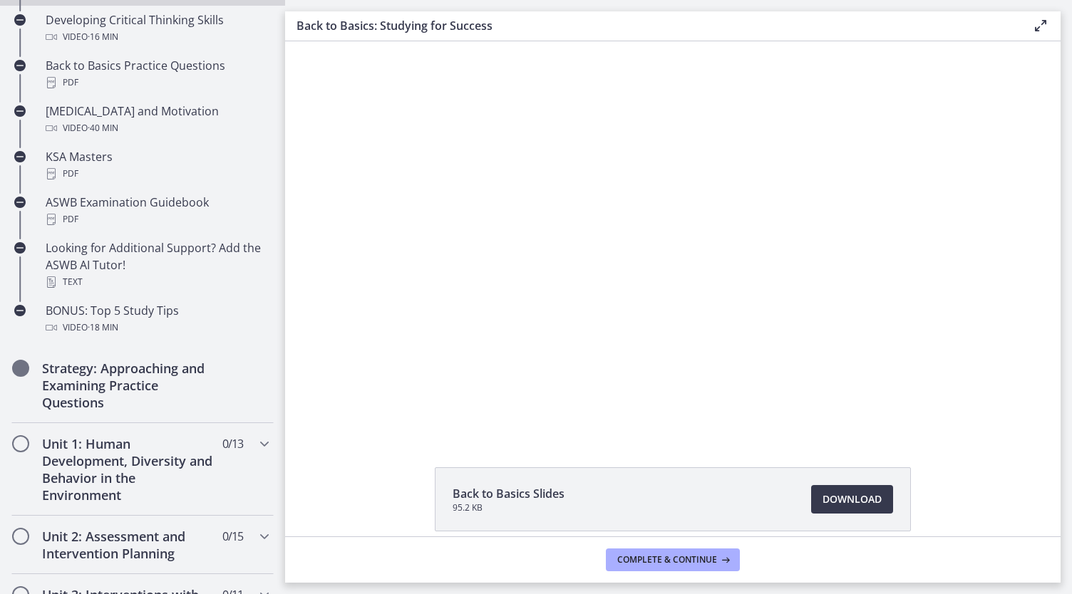
scroll to position [531, 0]
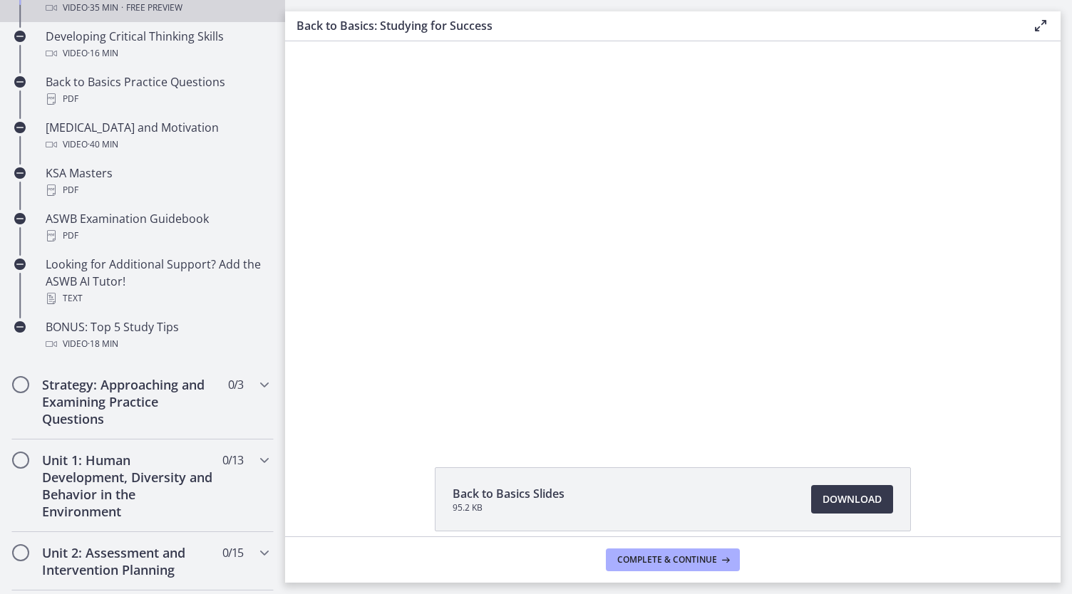
drag, startPoint x: 276, startPoint y: 401, endPoint x: 12, endPoint y: 156, distance: 359.9
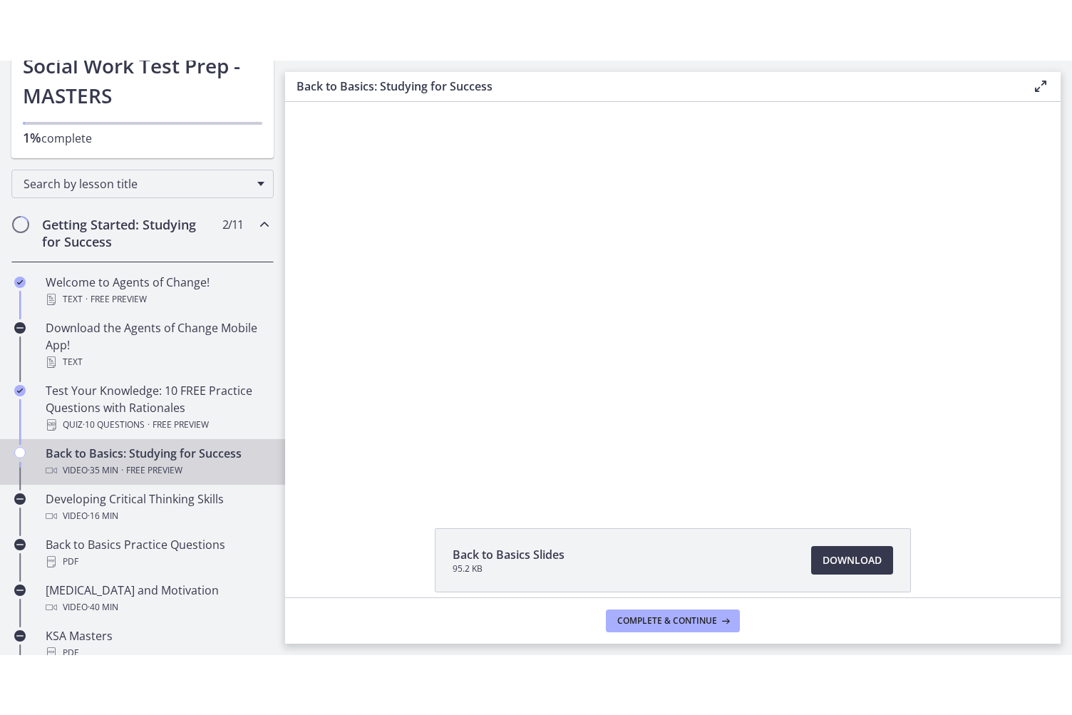
scroll to position [103, 0]
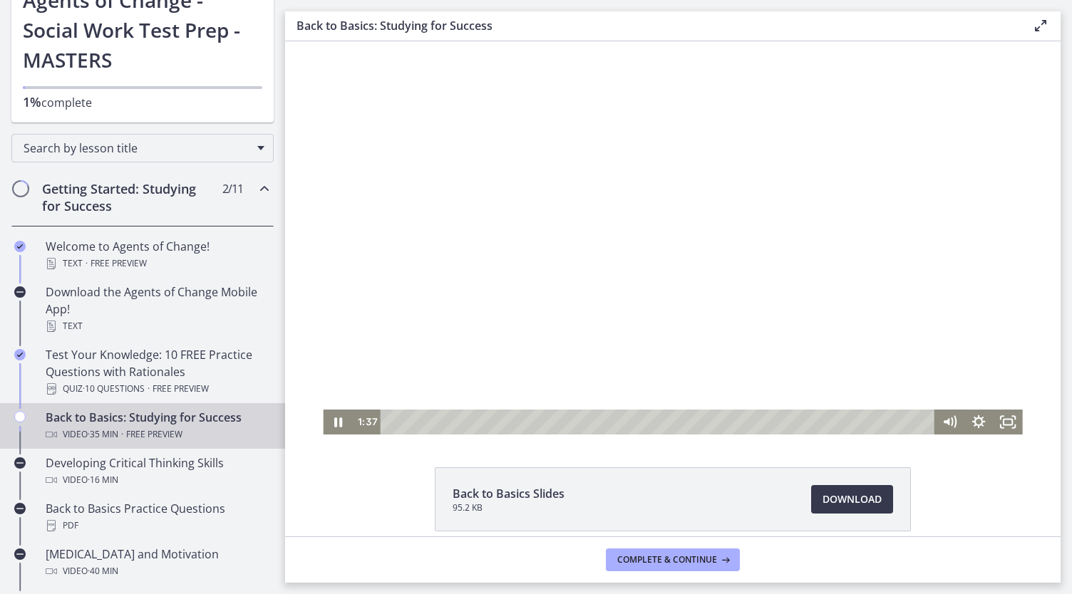
click at [586, 262] on div at bounding box center [672, 237] width 699 height 393
click at [688, 293] on div at bounding box center [672, 237] width 699 height 393
click at [1000, 417] on icon "Fullscreen" at bounding box center [1007, 423] width 35 height 30
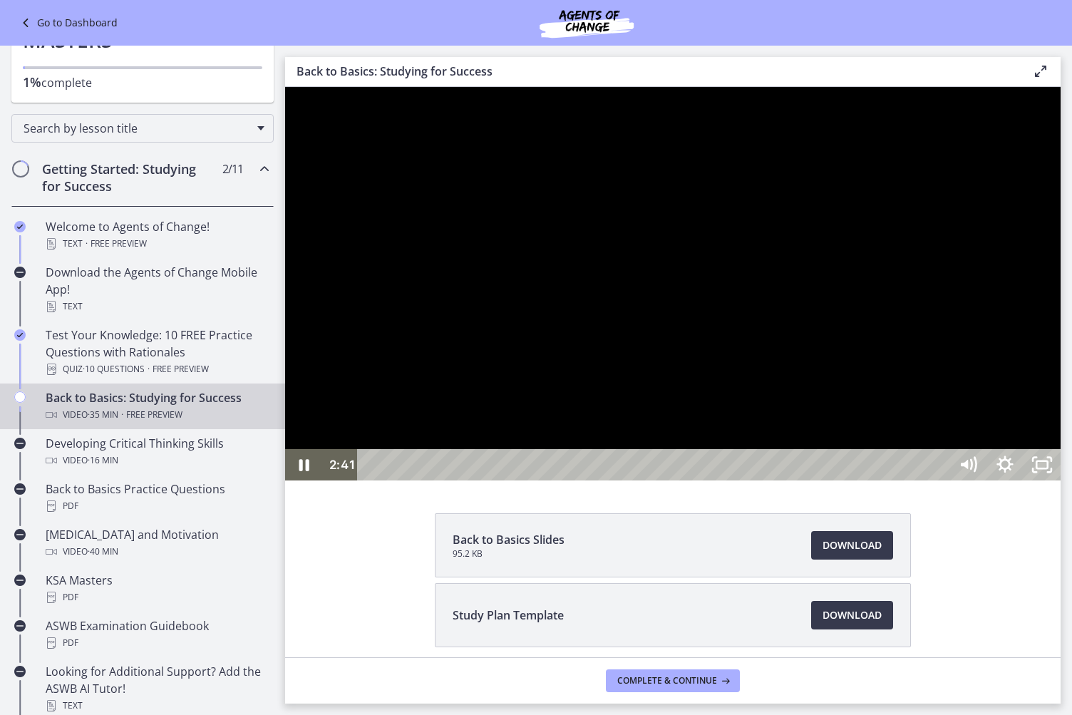
click at [687, 335] on div at bounding box center [672, 283] width 775 height 393
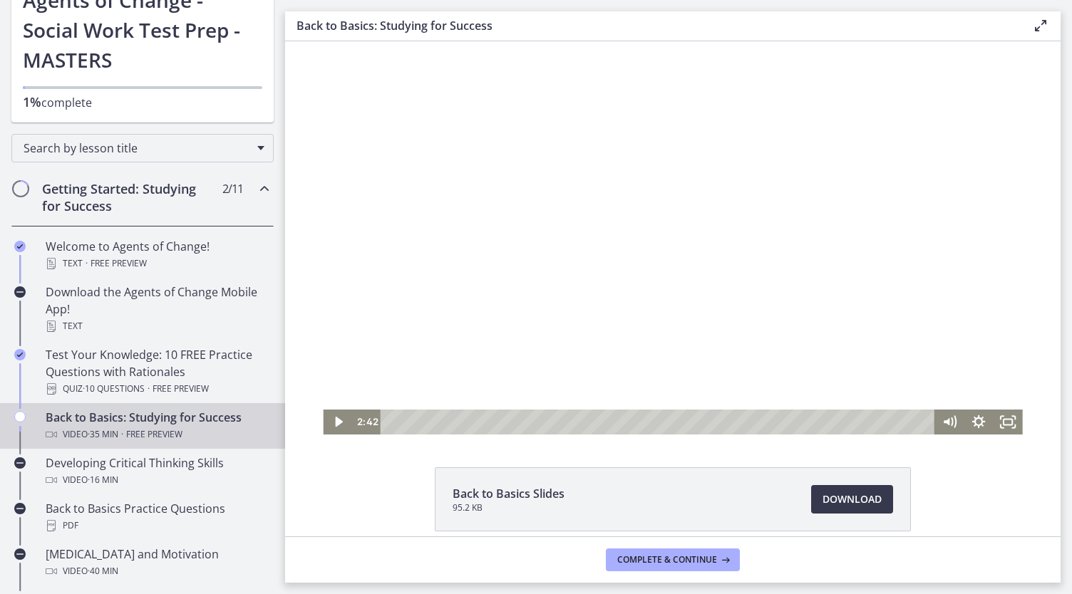
click at [510, 163] on div at bounding box center [672, 237] width 699 height 393
drag, startPoint x: 1010, startPoint y: 422, endPoint x: 1294, endPoint y: 547, distance: 310.1
click at [1010, 421] on icon "Fullscreen" at bounding box center [1007, 423] width 35 height 30
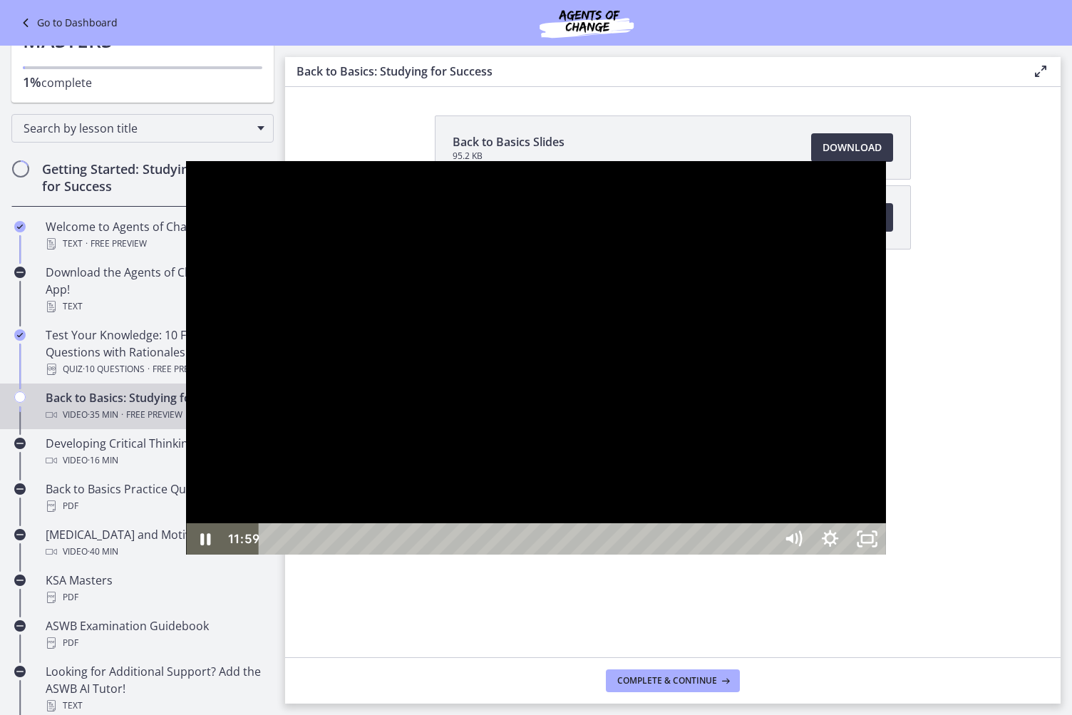
click at [885, 377] on div at bounding box center [535, 357] width 699 height 393
click at [885, 494] on div at bounding box center [535, 357] width 699 height 393
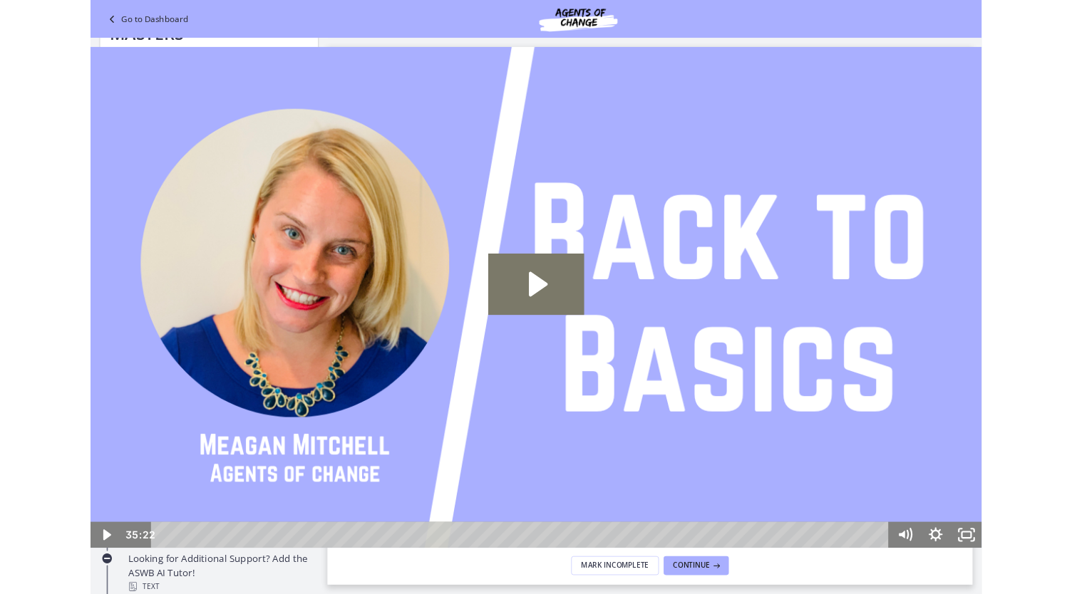
scroll to position [0, 0]
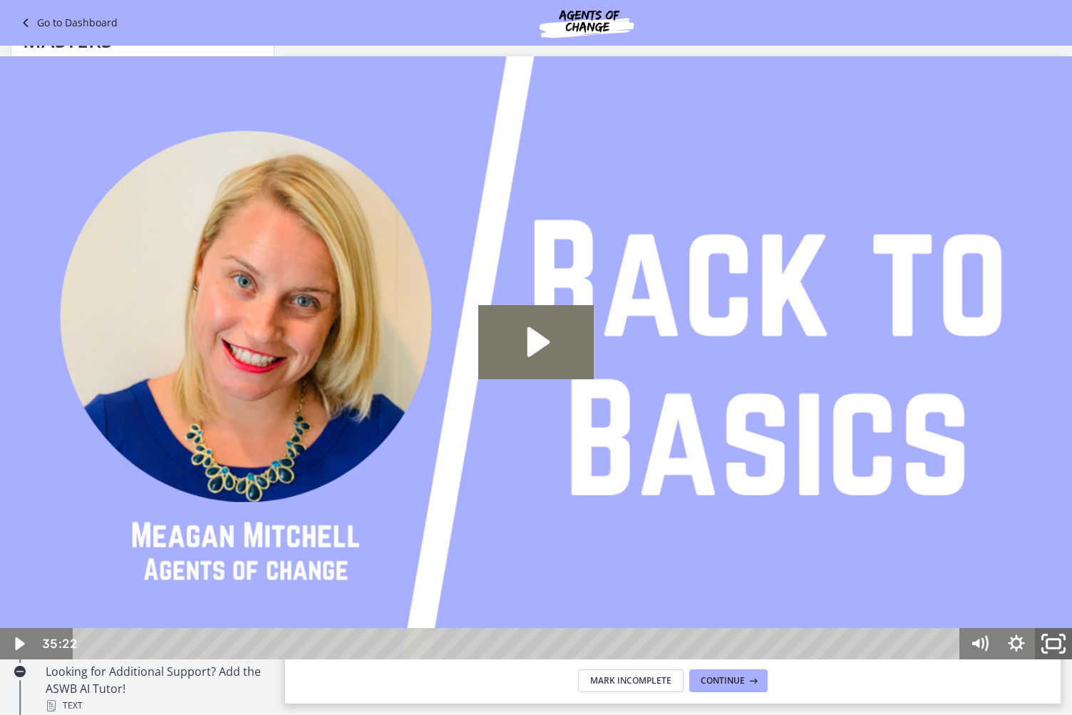
click at [1056, 593] on icon "Fullscreen" at bounding box center [1053, 643] width 44 height 38
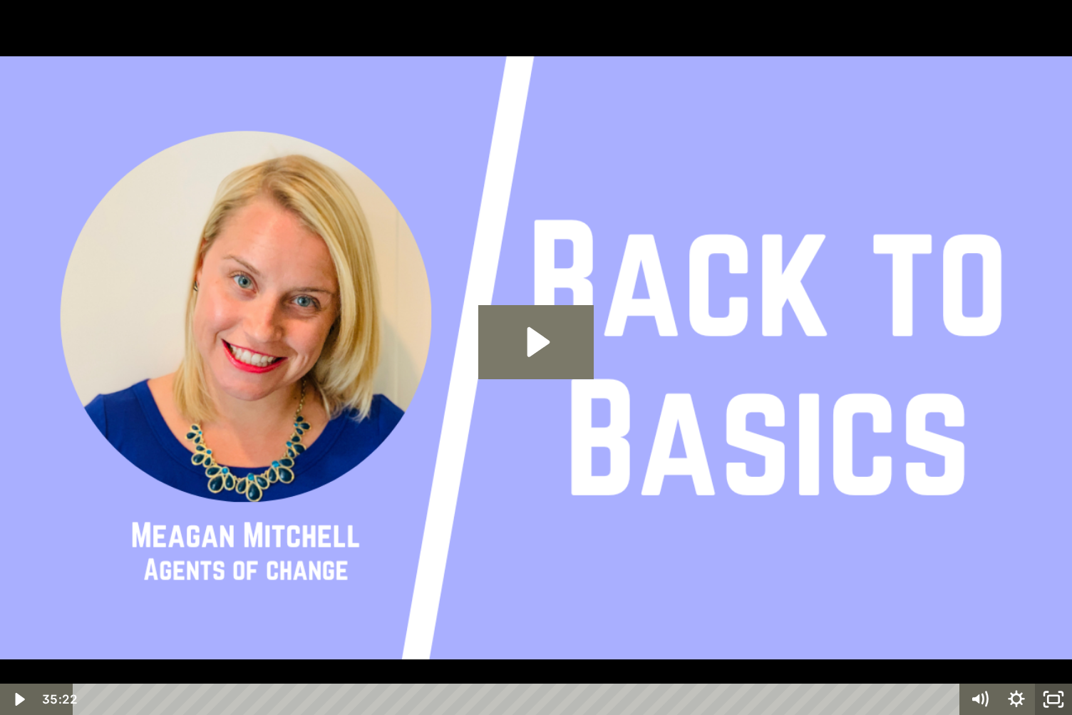
click at [1050, 593] on icon "Unfullscreen" at bounding box center [1053, 698] width 37 height 31
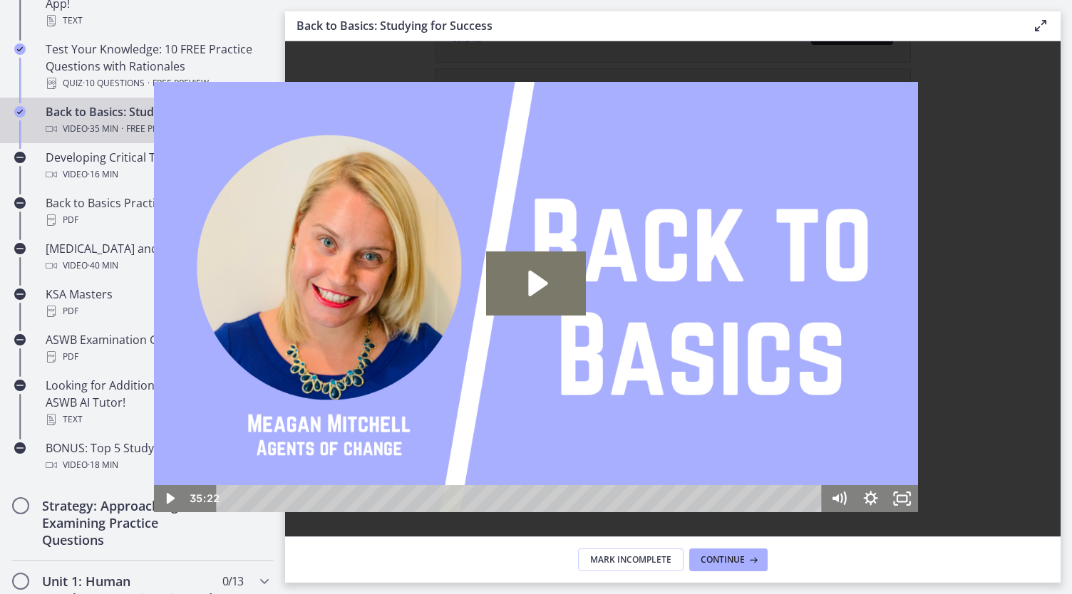
scroll to position [388, 0]
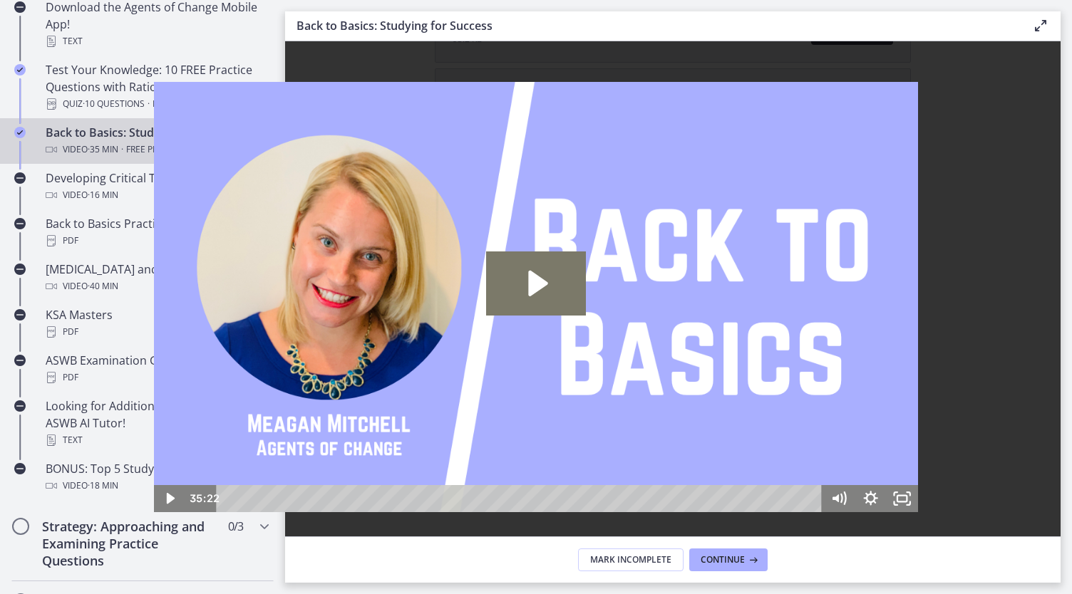
click at [678, 354] on span "Buy now" at bounding box center [672, 355] width 47 height 17
